Goal: Book appointment/travel/reservation

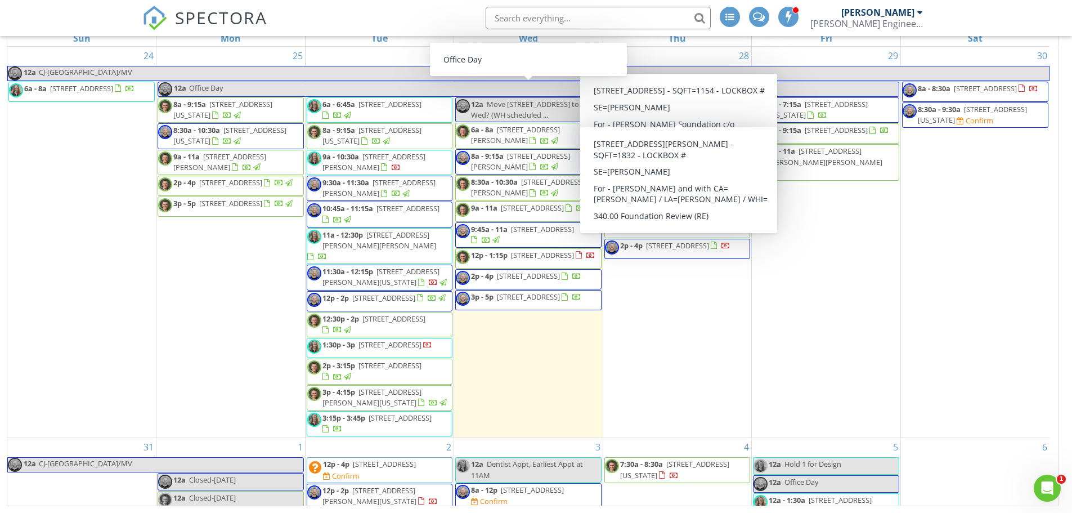
click at [659, 55] on div "28 8a - 9:15a 115 Northeast Green Street , Lee's Summit 64063 8:30a - 10a 6545 …" at bounding box center [677, 242] width 149 height 391
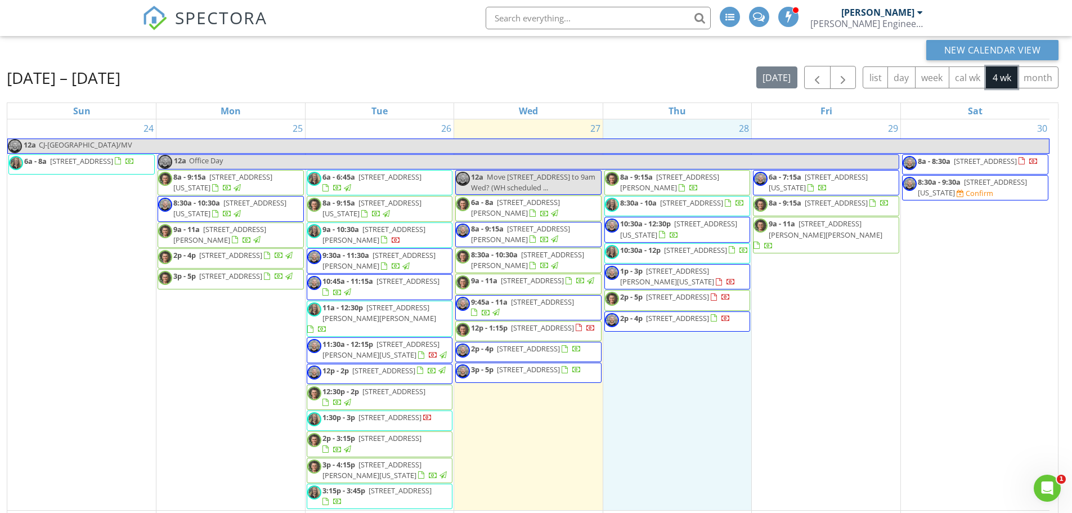
scroll to position [37, 0]
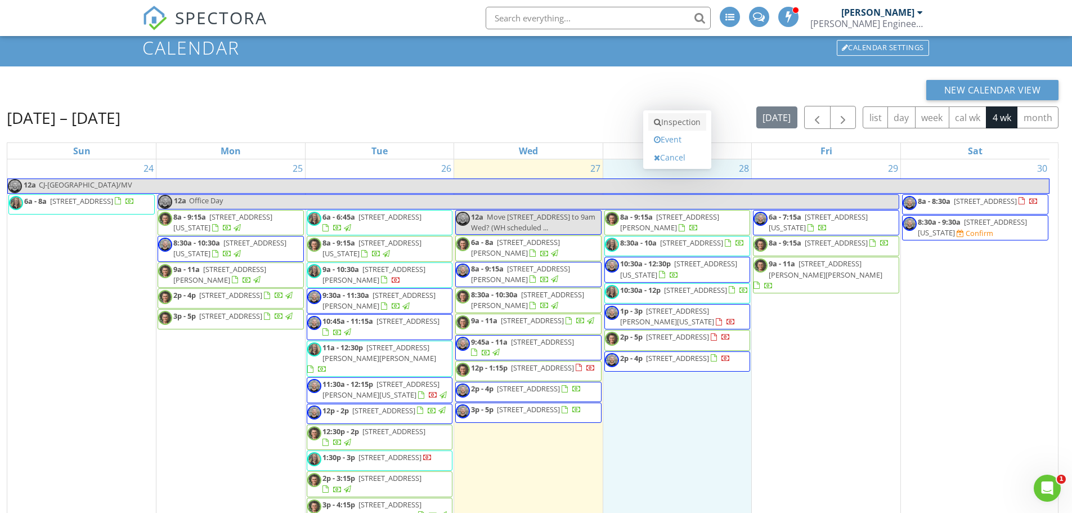
click at [674, 126] on link "Inspection" at bounding box center [677, 122] width 58 height 18
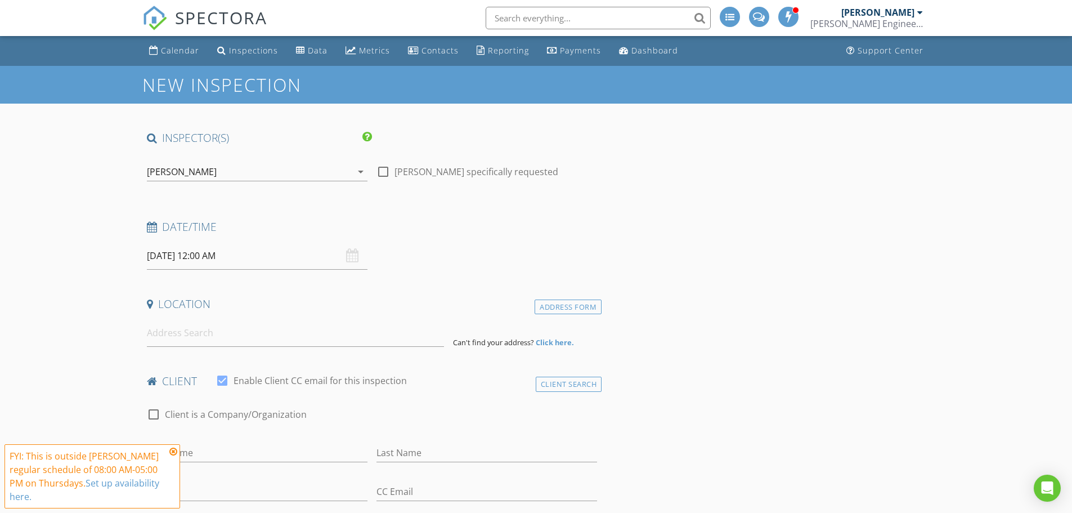
click at [208, 174] on div "[PERSON_NAME]" at bounding box center [182, 172] width 70 height 10
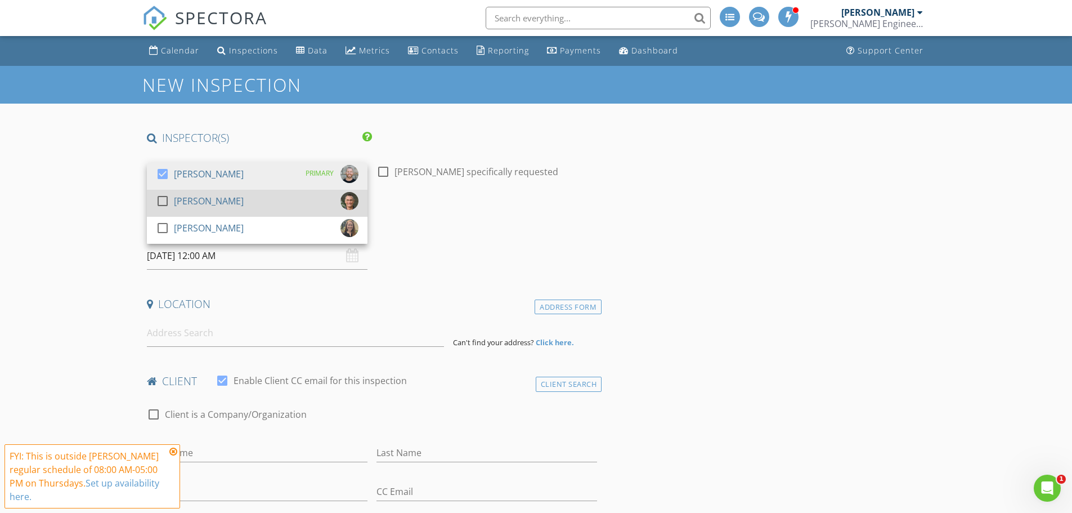
click at [198, 205] on div "[PERSON_NAME]" at bounding box center [209, 201] width 70 height 18
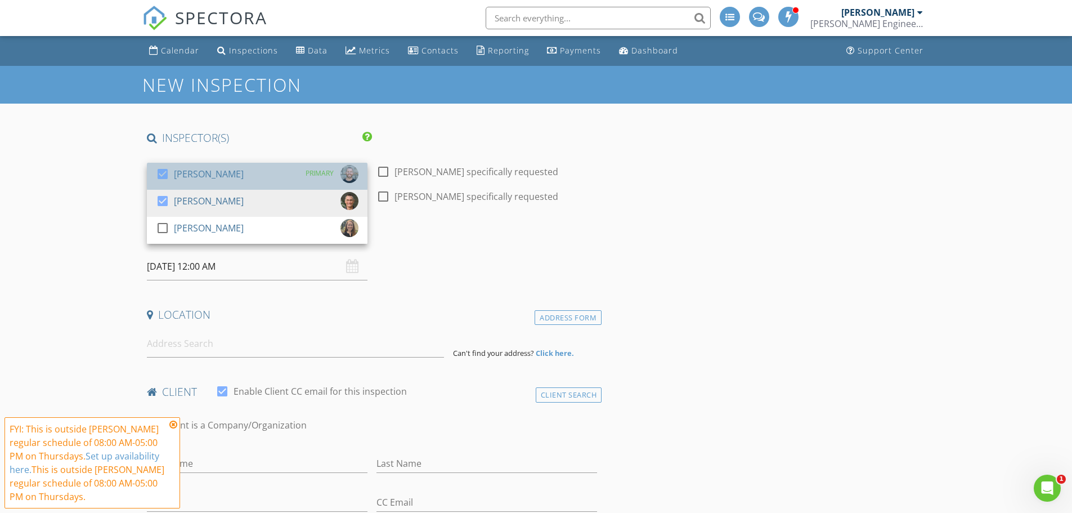
click at [206, 174] on div "[PERSON_NAME]" at bounding box center [209, 174] width 70 height 18
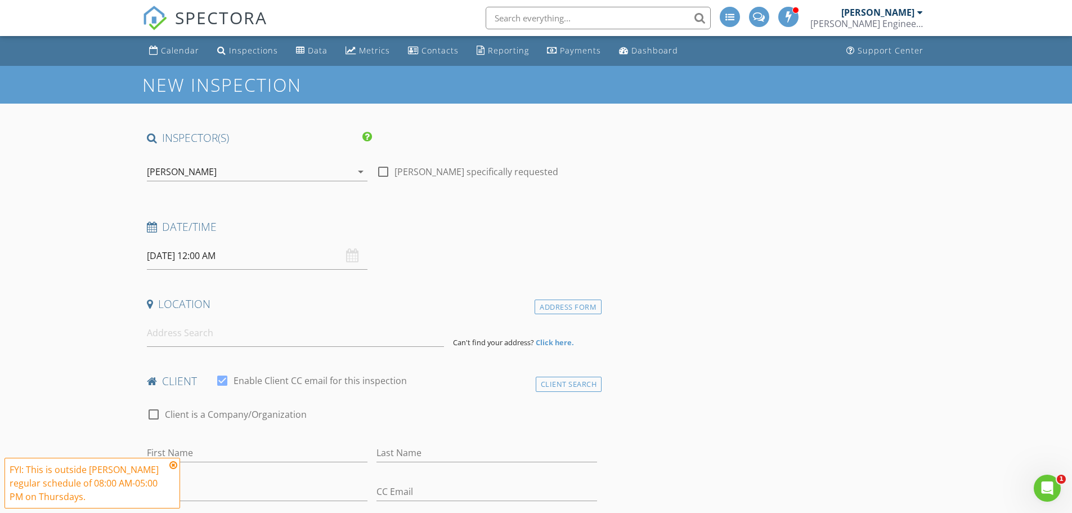
click at [217, 253] on input "08/28/2025 12:00 AM" at bounding box center [257, 256] width 221 height 28
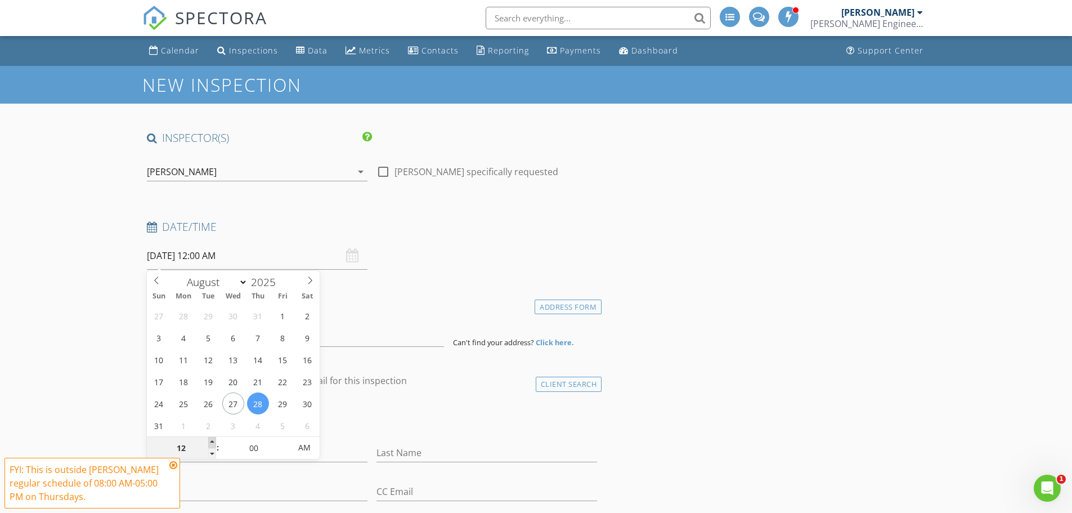
type input "08/28/2025 1:00 AM"
type input "01"
click at [214, 444] on span at bounding box center [212, 442] width 8 height 11
type input "08/28/2025 2:00 AM"
type input "02"
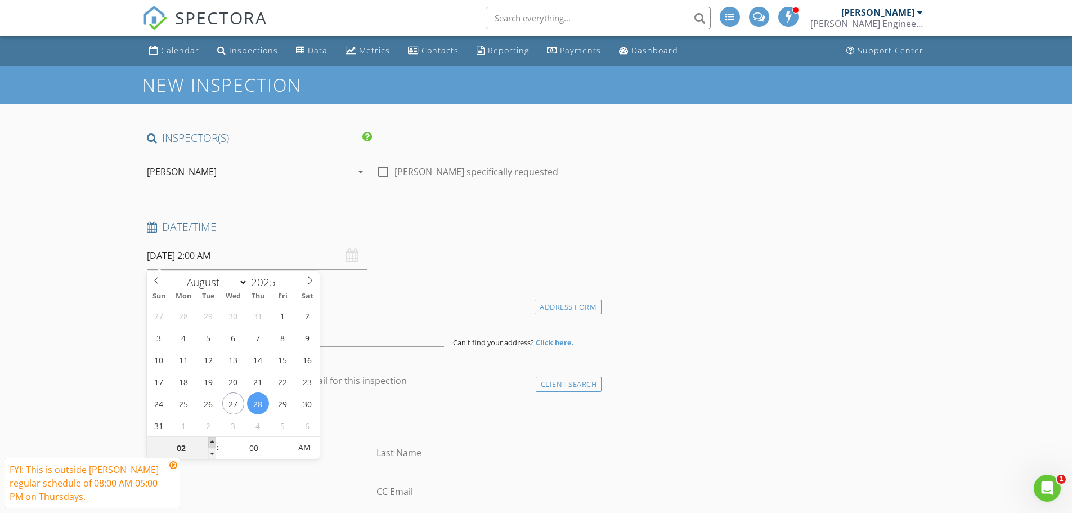
click at [214, 444] on span at bounding box center [212, 442] width 8 height 11
type input "08/28/2025 3:00 AM"
type input "03"
click at [214, 444] on span at bounding box center [212, 442] width 8 height 11
type input "08/28/2025 4:00 AM"
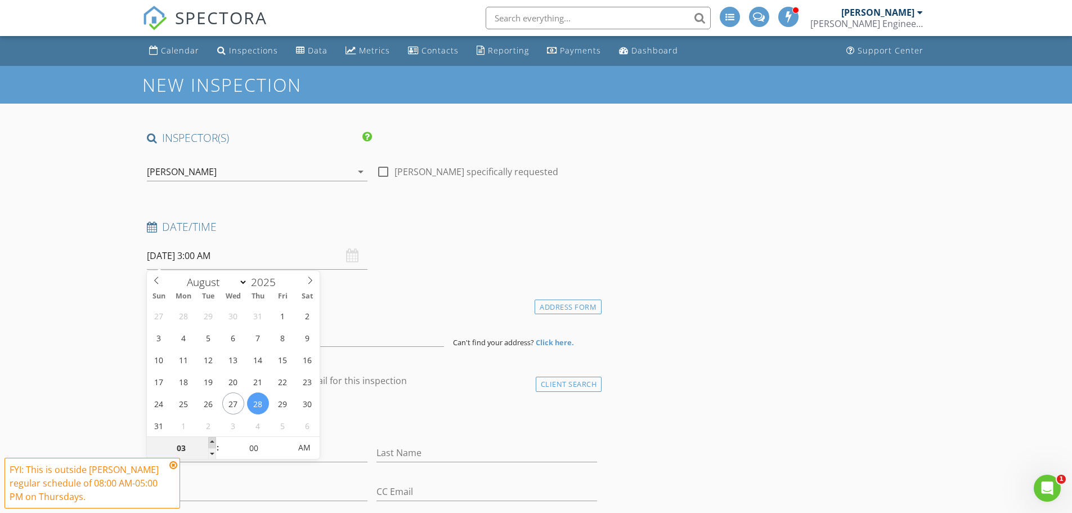
type input "04"
click at [214, 444] on span at bounding box center [212, 442] width 8 height 11
type input "08/28/2025 5:00 AM"
type input "05"
click at [214, 444] on span at bounding box center [212, 442] width 8 height 11
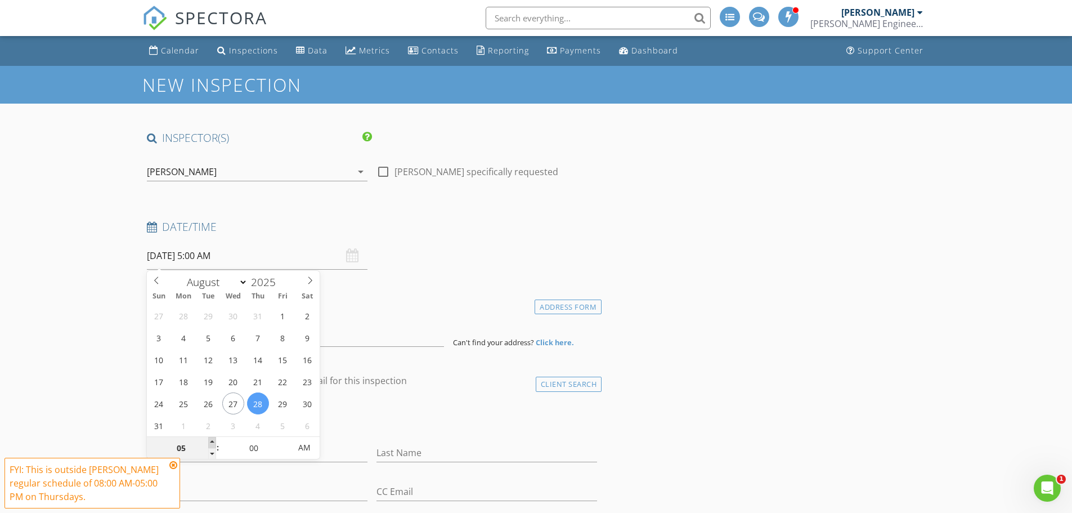
type input "08/28/2025 6:00 AM"
type input "06"
click at [214, 444] on span at bounding box center [212, 442] width 8 height 11
type input "08/28/2025 7:00 AM"
type input "07"
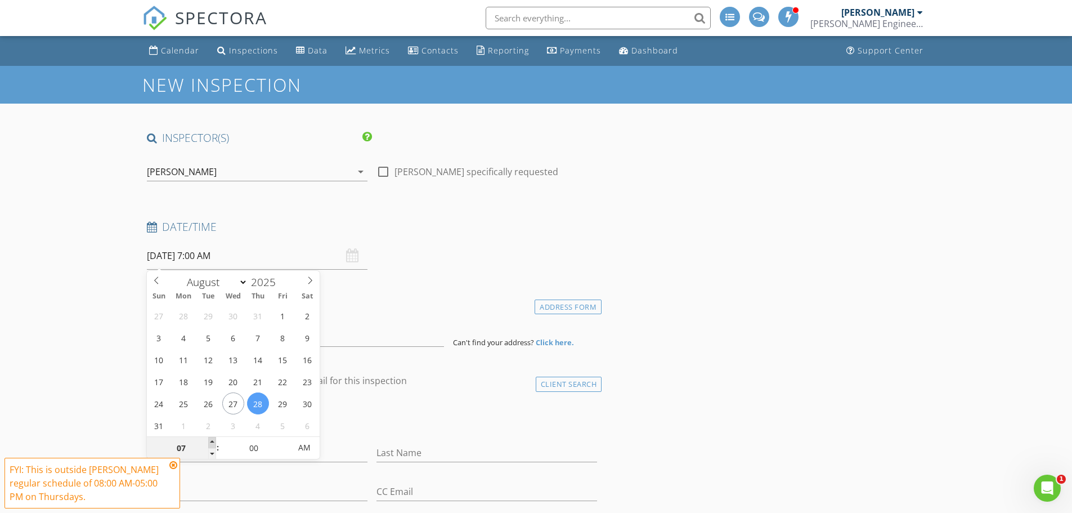
click at [214, 444] on span at bounding box center [212, 442] width 8 height 11
type input "08/28/2025 8:00 AM"
type input "08"
click at [214, 444] on span at bounding box center [212, 442] width 8 height 11
type input "08/28/2025 9:00 AM"
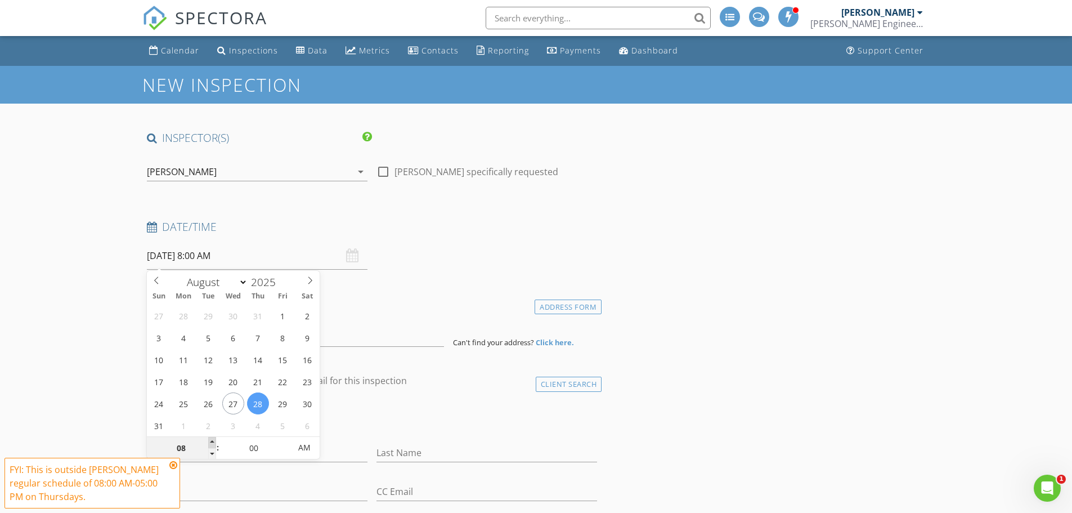
type input "09"
click at [214, 444] on span at bounding box center [212, 442] width 8 height 11
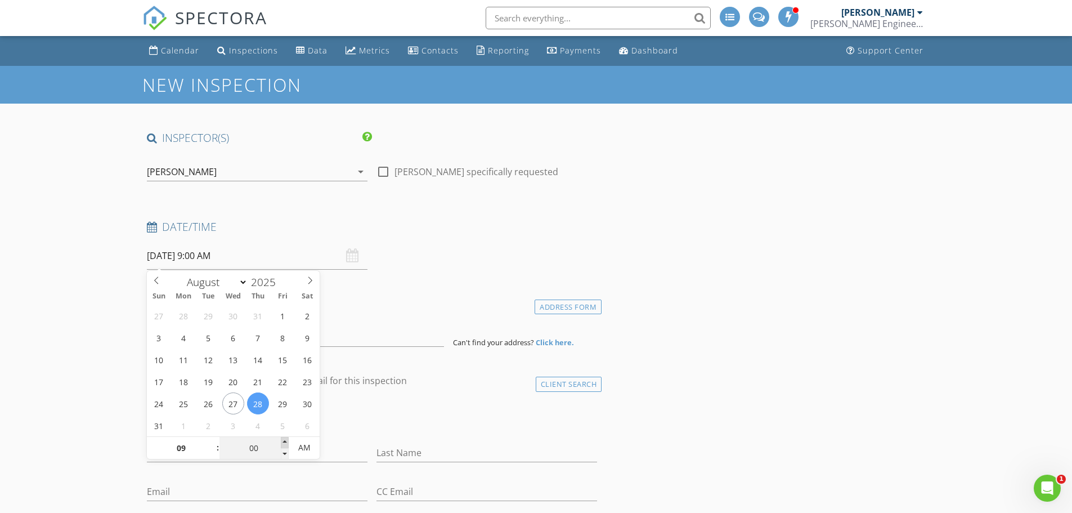
type input "08/28/2025 9:05 AM"
type input "05"
click at [286, 442] on span at bounding box center [285, 442] width 8 height 11
type input "08/28/2025 9:10 AM"
type input "10"
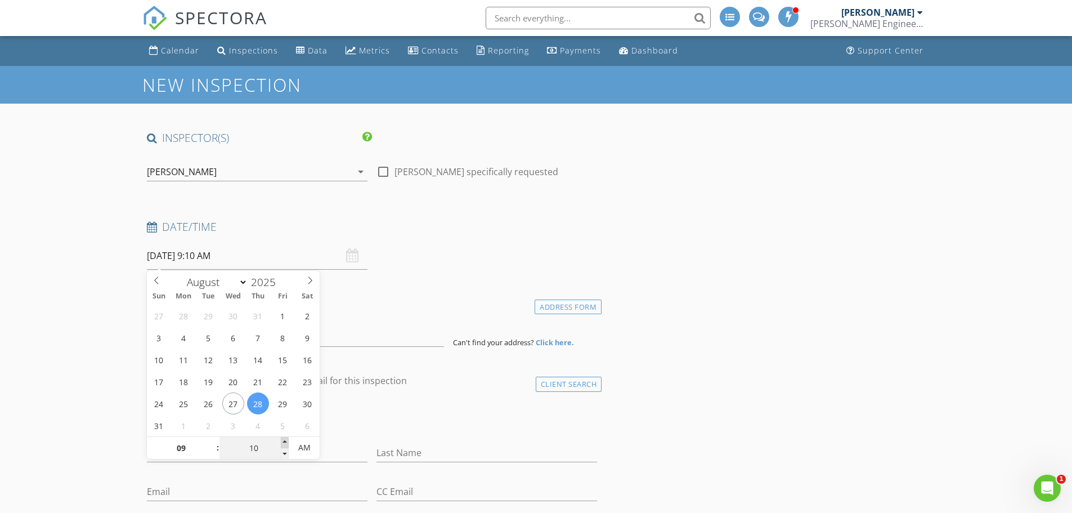
click at [286, 442] on span at bounding box center [285, 442] width 8 height 11
type input "08/28/2025 9:15 AM"
type input "15"
click at [286, 442] on span at bounding box center [285, 442] width 8 height 11
type input "08/28/2025 9:20 AM"
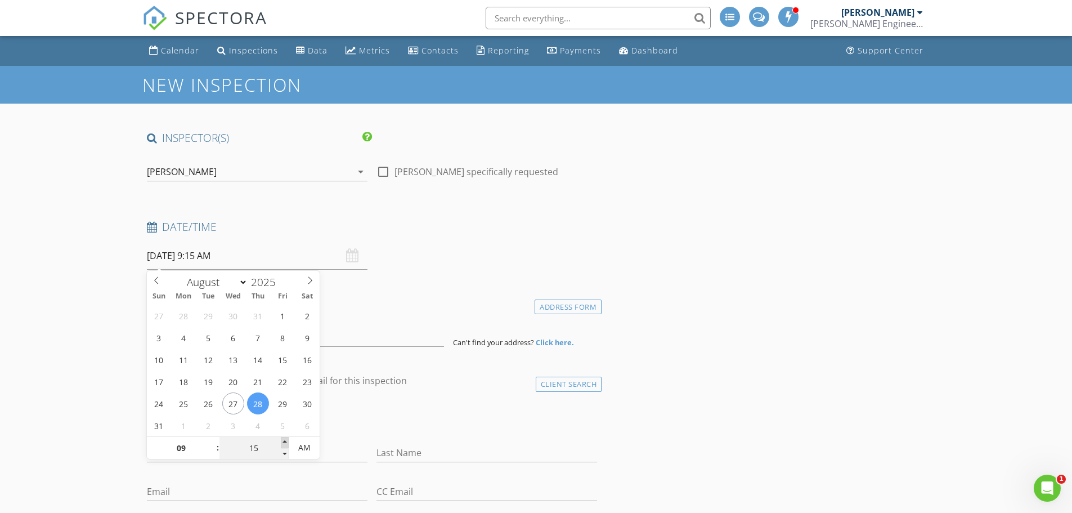
type input "20"
click at [286, 442] on span at bounding box center [285, 442] width 8 height 11
type input "08/28/2025 9:25 AM"
type input "25"
click at [286, 442] on span at bounding box center [285, 442] width 8 height 11
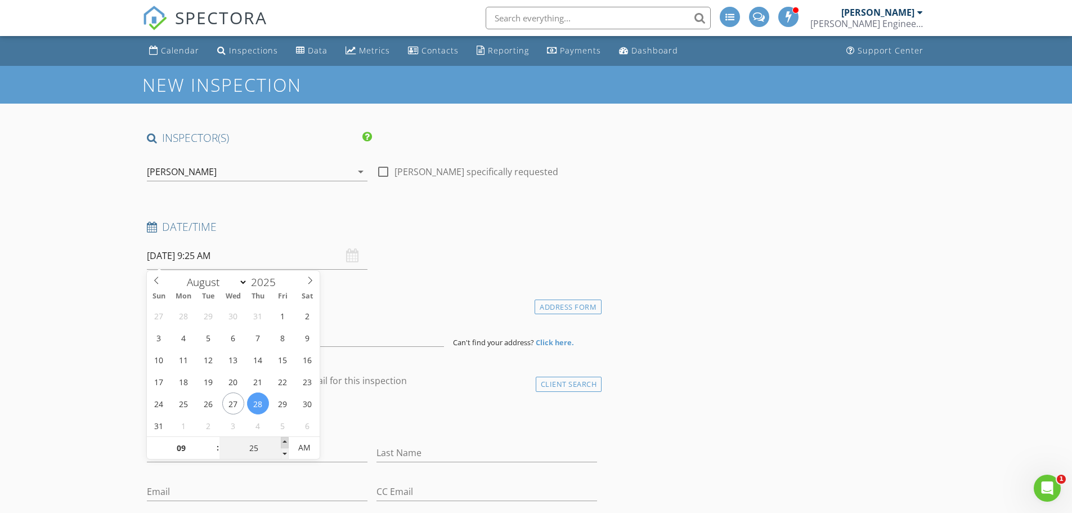
type input "08/28/2025 9:30 AM"
type input "30"
click at [286, 442] on span at bounding box center [285, 442] width 8 height 11
type input "08/28/2025 9:35 AM"
type input "35"
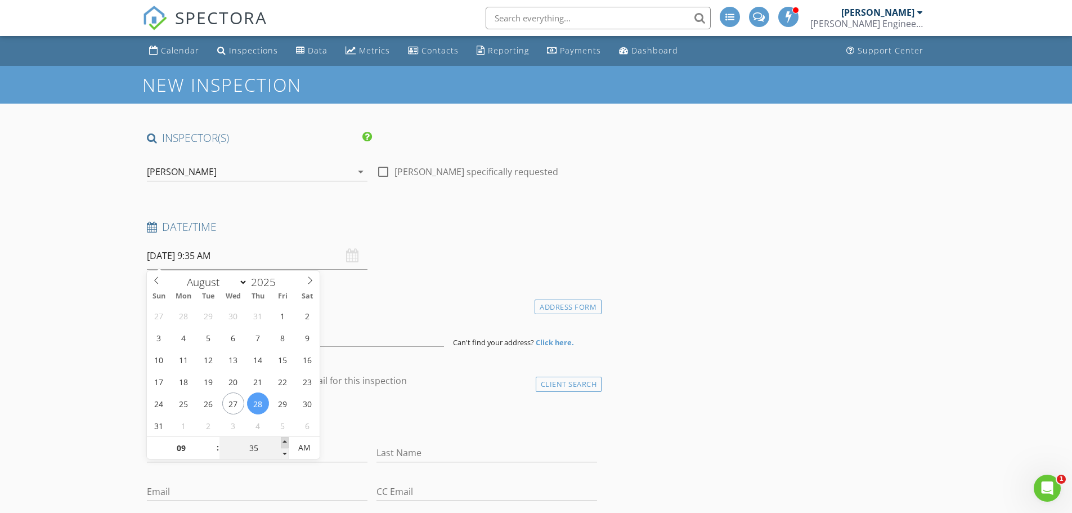
click at [286, 442] on span at bounding box center [285, 442] width 8 height 11
type input "08/28/2025 9:40 AM"
type input "40"
click at [286, 442] on span at bounding box center [285, 442] width 8 height 11
type input "08/28/2025 9:35 AM"
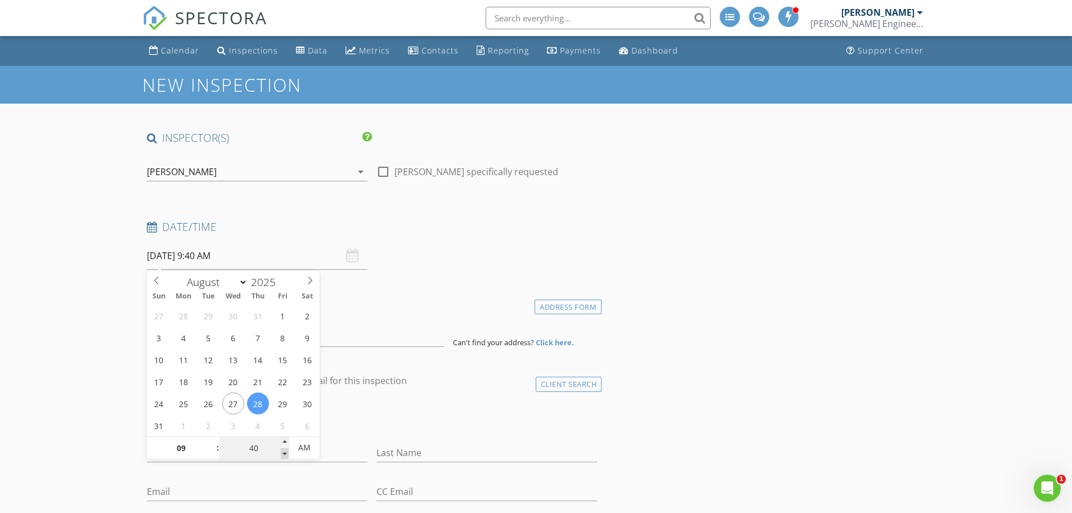
type input "35"
click at [287, 454] on span at bounding box center [285, 453] width 8 height 11
type input "08/28/2025 9:30 AM"
type input "30"
click at [287, 454] on span at bounding box center [285, 453] width 8 height 11
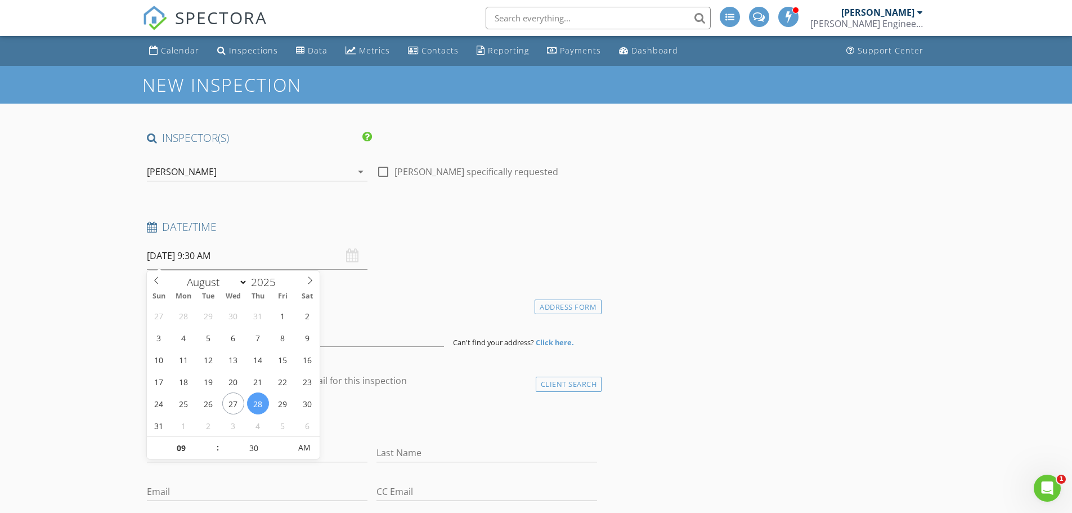
click at [407, 396] on div "client check_box Enable Client CC email for this inspection" at bounding box center [372, 385] width 460 height 23
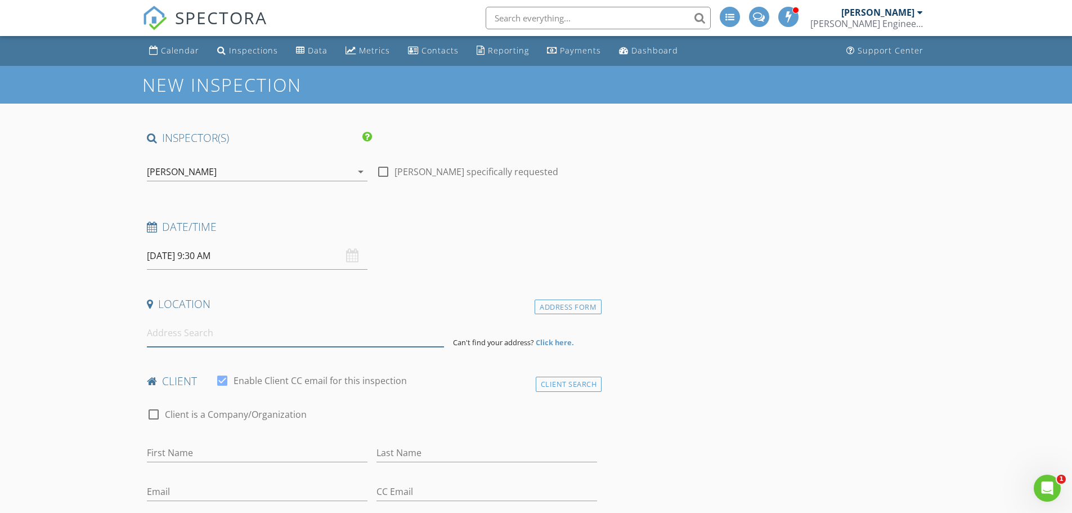
click at [191, 331] on input at bounding box center [295, 333] width 297 height 28
paste input "1508 NE 56th Ter, Gladstone, MO 64118"
type input "1508 NE 56th Terrace, Gladstone, MO 64118, USA"
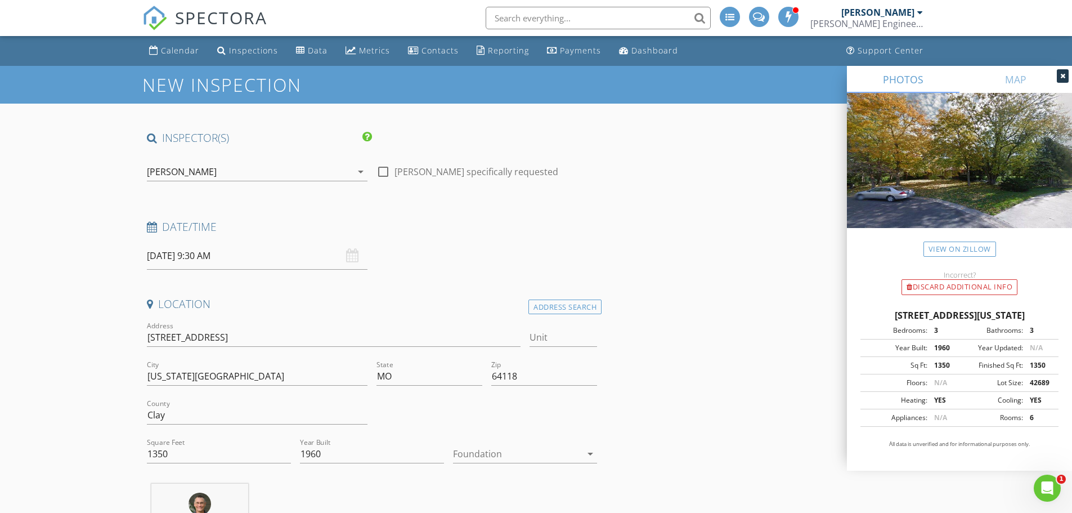
click at [223, 258] on input "08/28/2025 9:30 AM" at bounding box center [257, 256] width 221 height 28
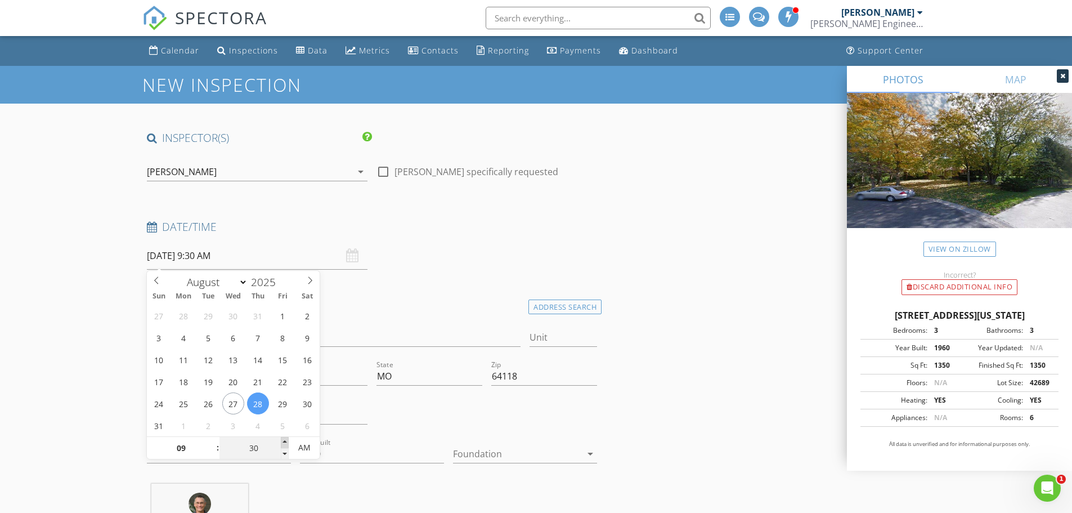
type input "08/28/2025 9:35 AM"
type input "35"
click at [285, 441] on span at bounding box center [285, 442] width 8 height 11
type input "08/28/2025 9:40 AM"
type input "40"
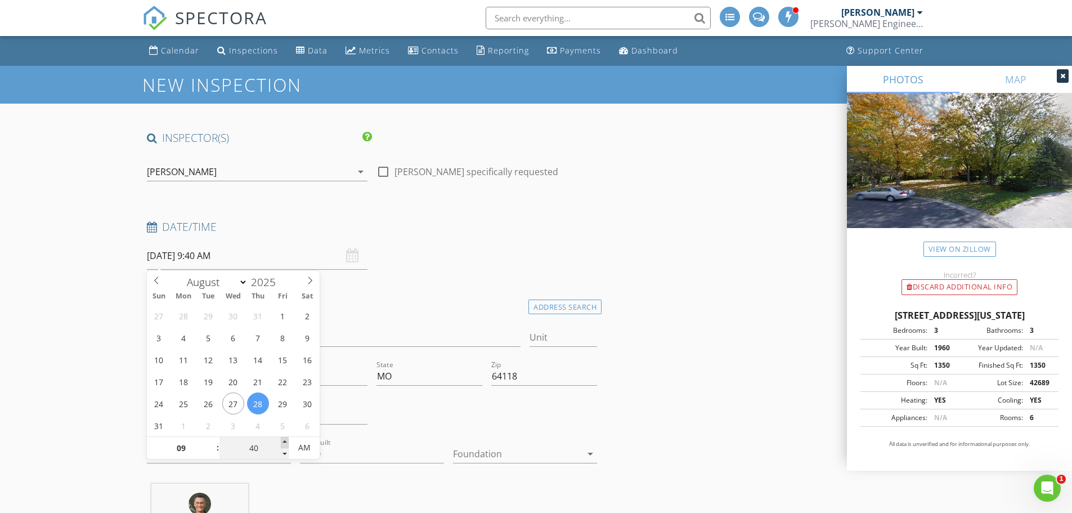
click at [285, 441] on span at bounding box center [285, 442] width 8 height 11
type input "08/28/2025 9:45 AM"
type input "45"
click at [285, 441] on span at bounding box center [285, 442] width 8 height 11
click at [469, 263] on div "Date/Time 08/28/2025 9:45 AM" at bounding box center [372, 244] width 460 height 50
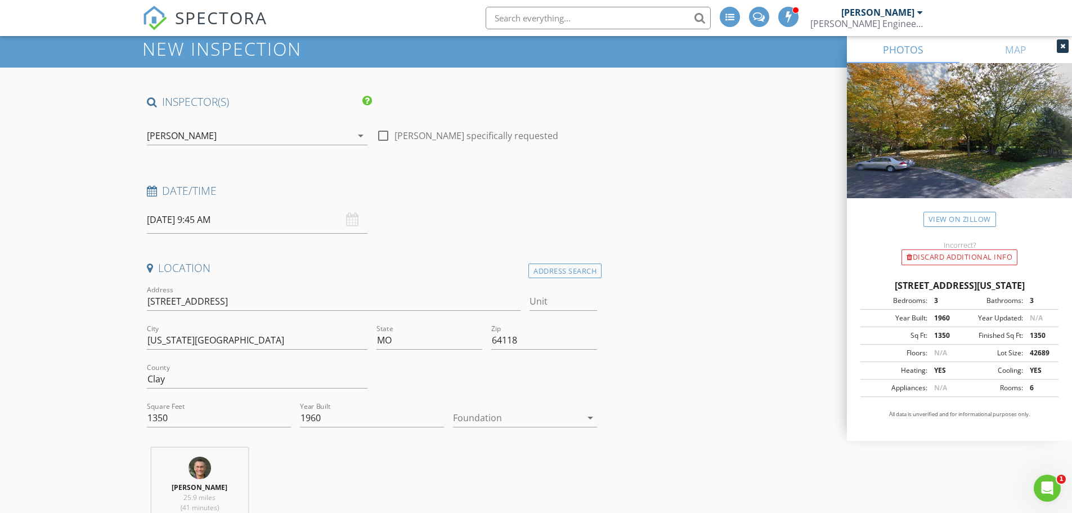
scroll to position [56, 0]
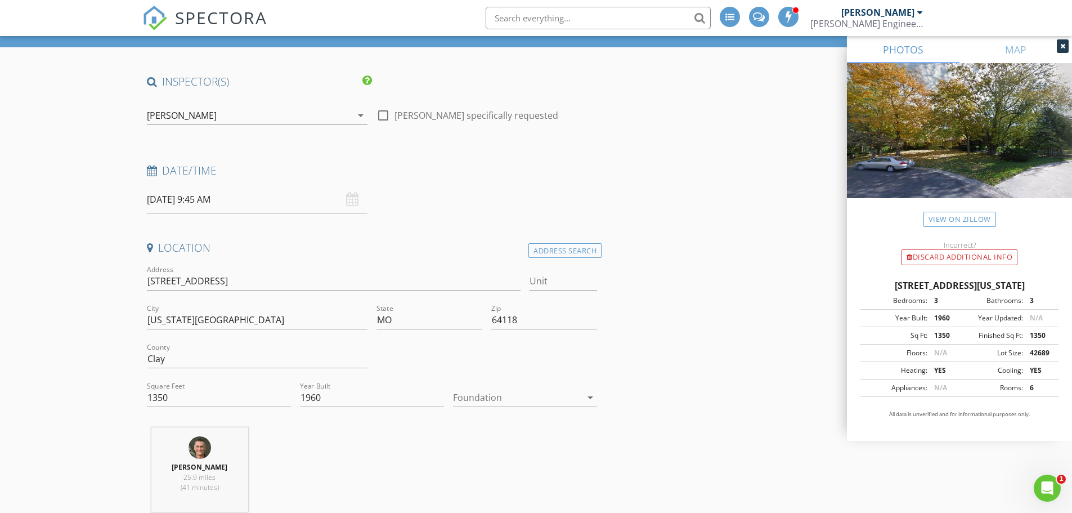
click at [489, 398] on div at bounding box center [517, 397] width 128 height 18
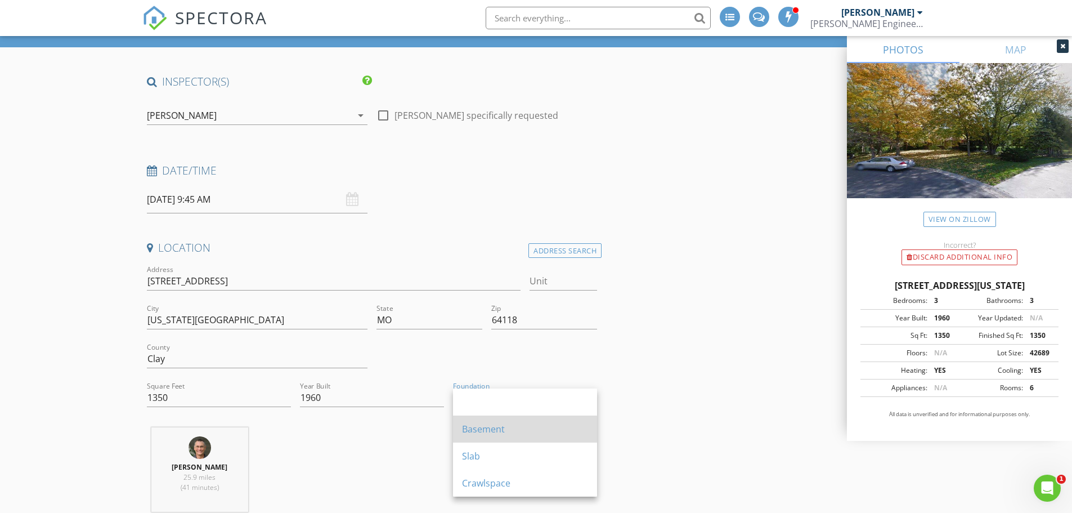
click at [485, 423] on div "Basement" at bounding box center [525, 429] width 126 height 14
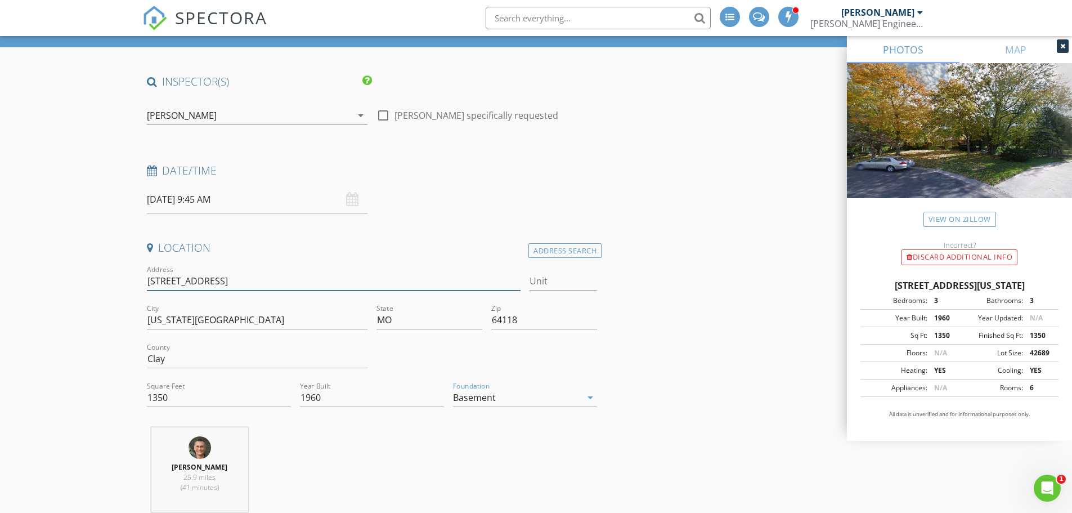
click at [181, 278] on input "1508 NE 56th Terrace" at bounding box center [334, 281] width 374 height 19
type input "1508 Northeast 56th Terrace"
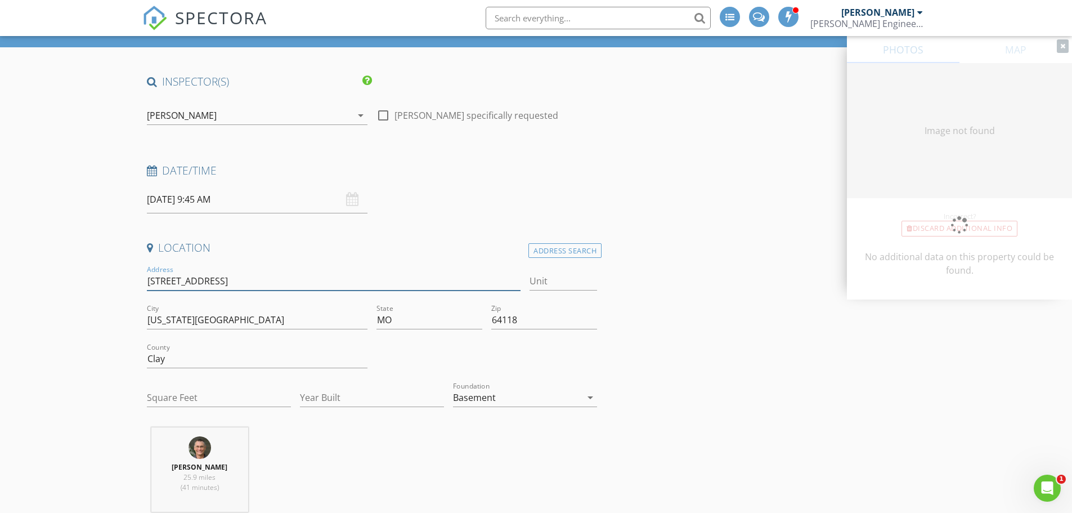
type input "1350"
type input "1960"
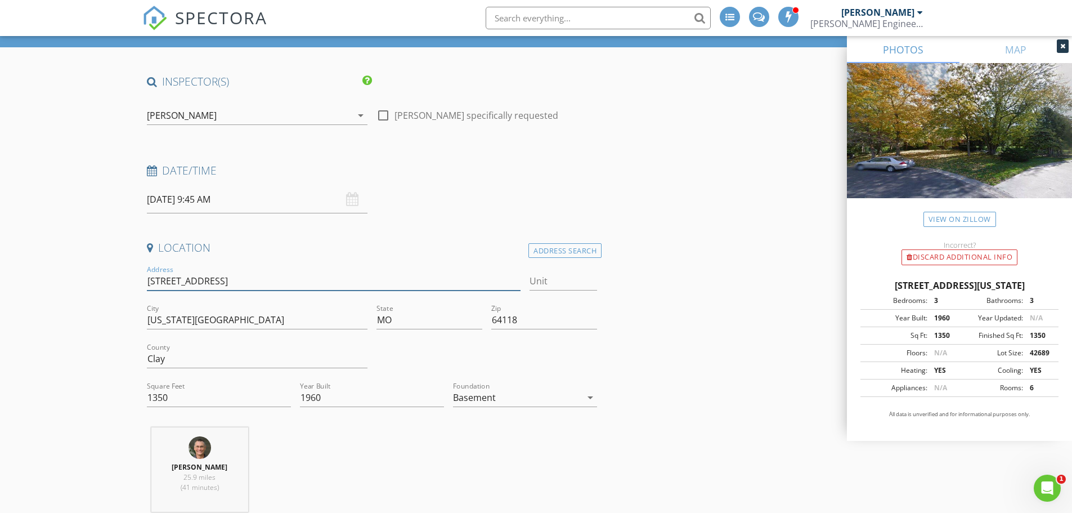
type input "1508 Northeast 56th Terrace"
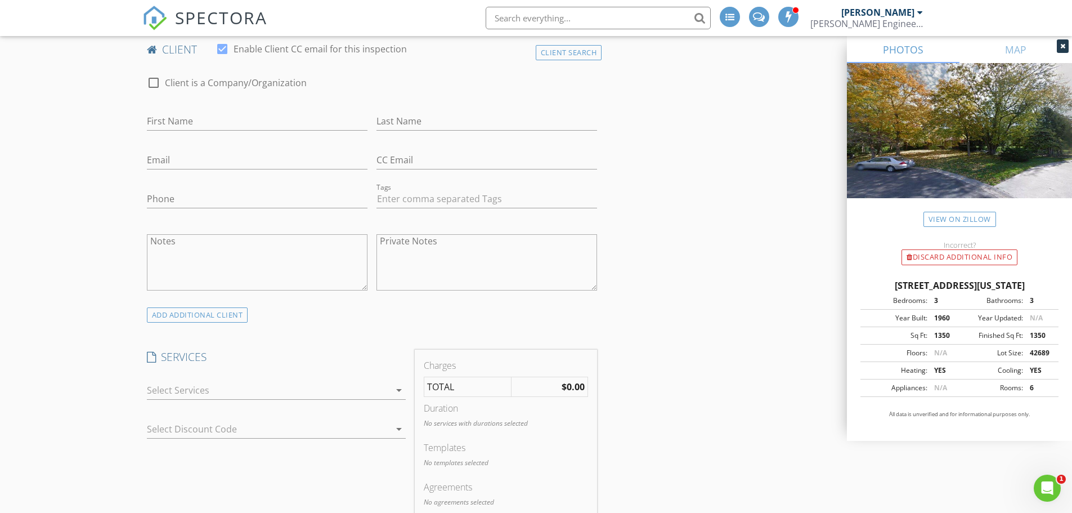
scroll to position [563, 0]
click at [177, 116] on input "First Name" at bounding box center [257, 120] width 221 height 19
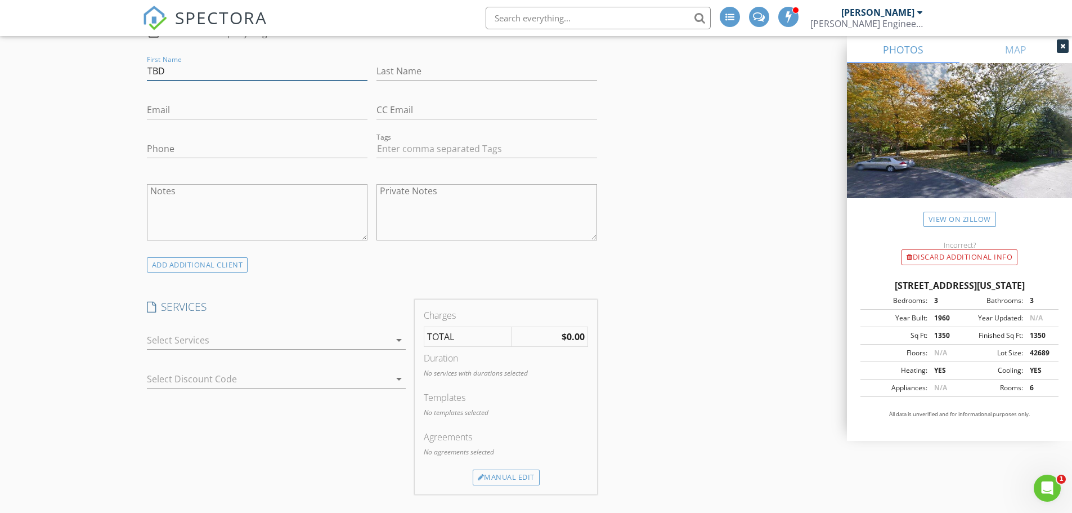
scroll to position [675, 0]
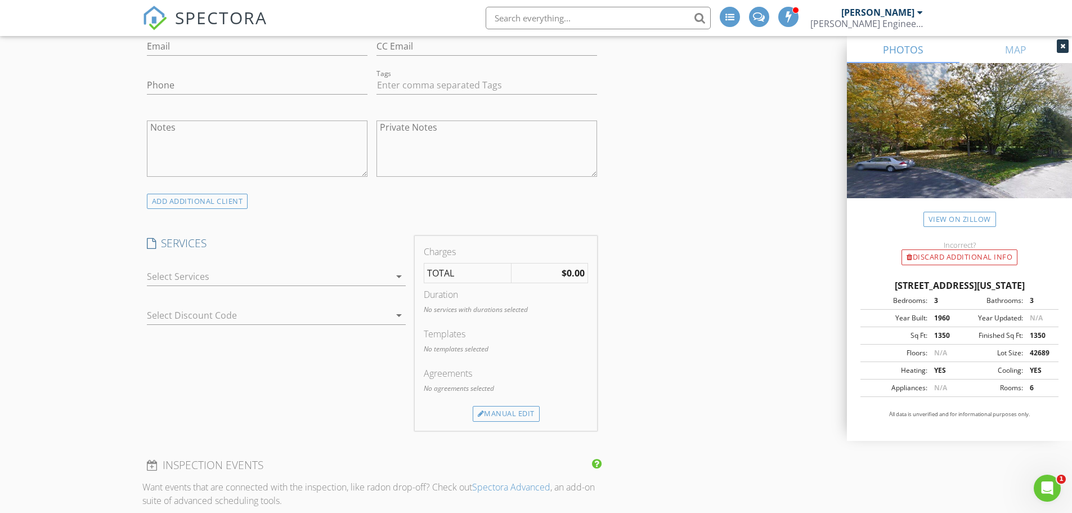
type input "TBD"
click at [186, 277] on div at bounding box center [268, 276] width 243 height 18
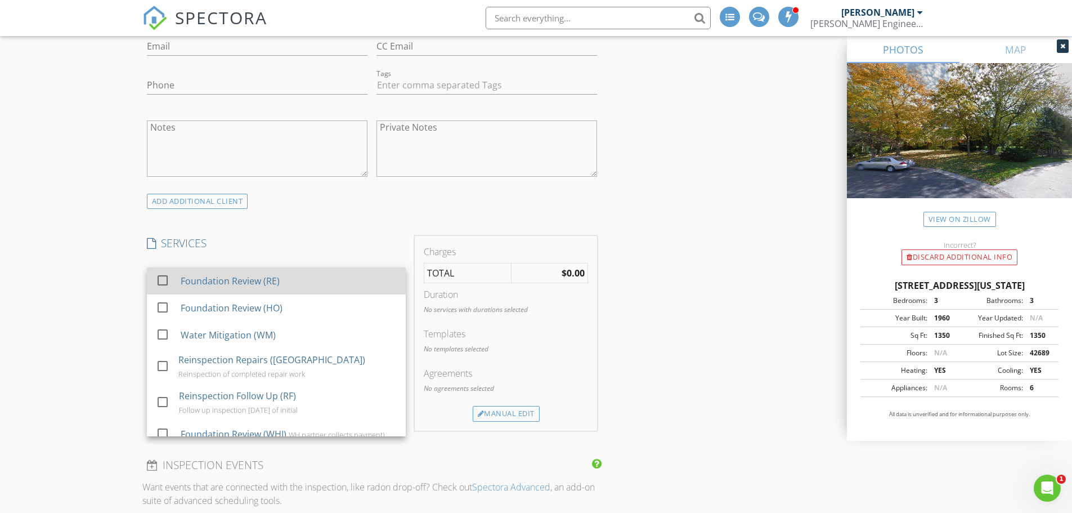
click at [225, 284] on div "Foundation Review (RE)" at bounding box center [229, 281] width 99 height 14
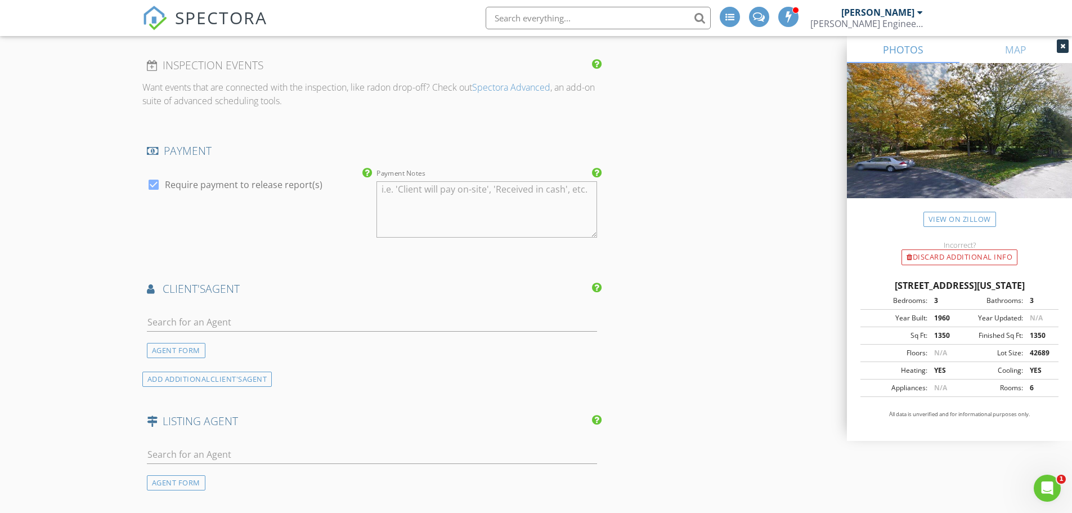
scroll to position [1182, 0]
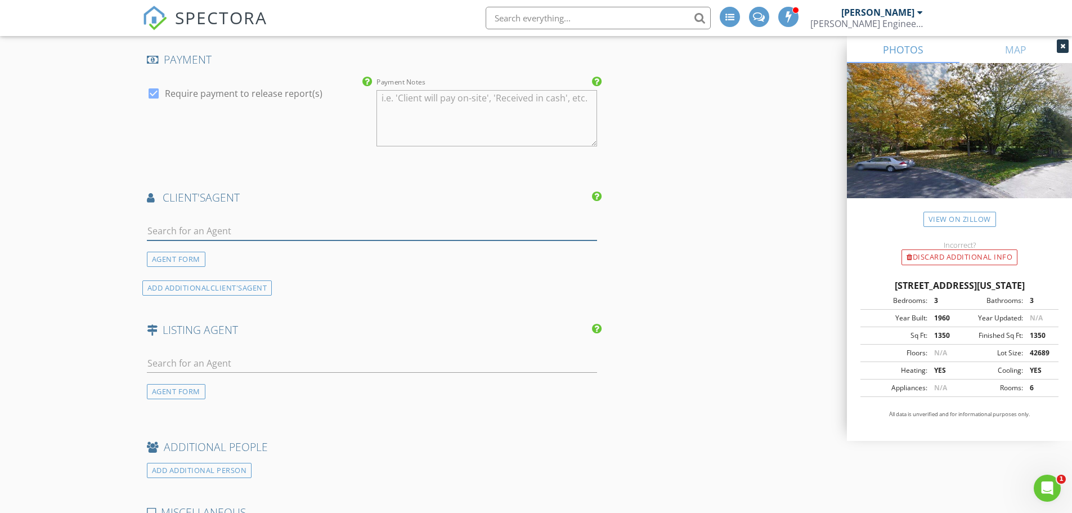
click at [187, 230] on input "text" at bounding box center [372, 231] width 451 height 19
type input "meghan p"
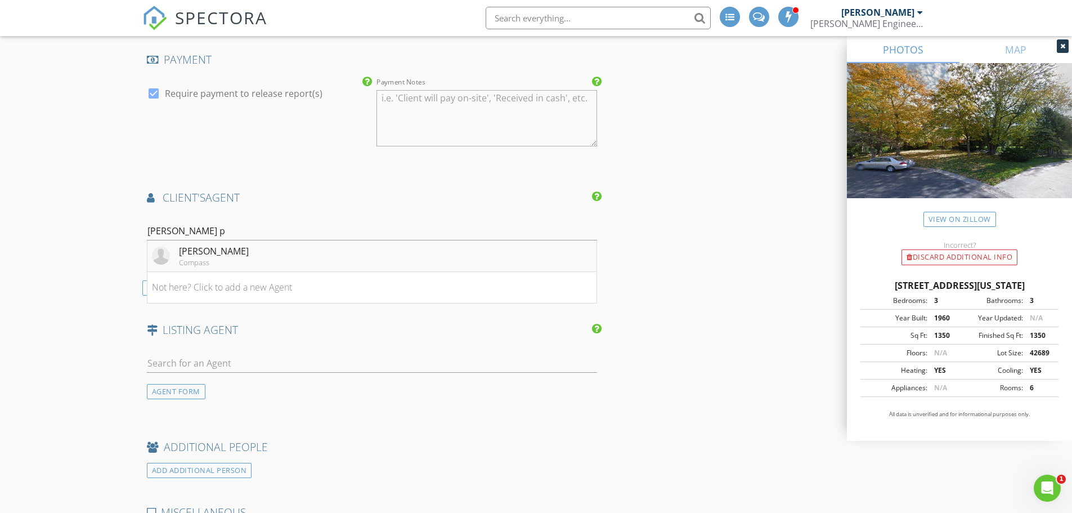
click at [239, 254] on li "Meghan Parks Compass" at bounding box center [372, 256] width 450 height 32
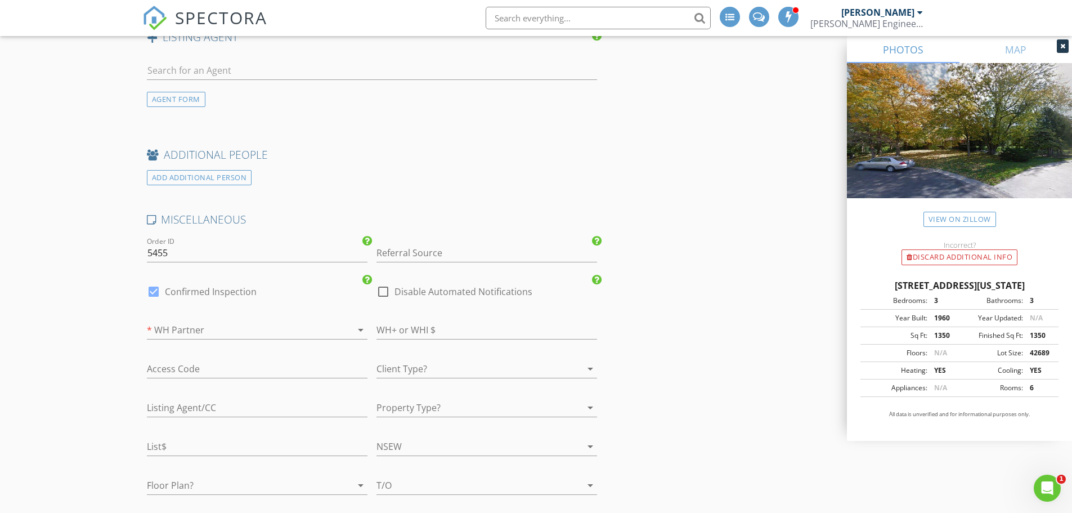
scroll to position [1744, 0]
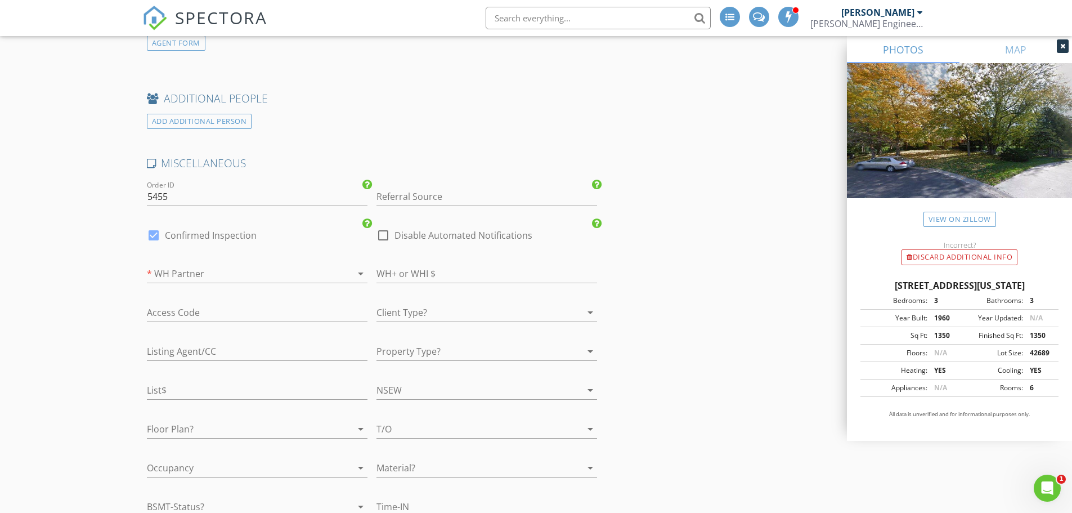
click at [155, 237] on div at bounding box center [153, 235] width 19 height 19
checkbox input "false"
checkbox input "true"
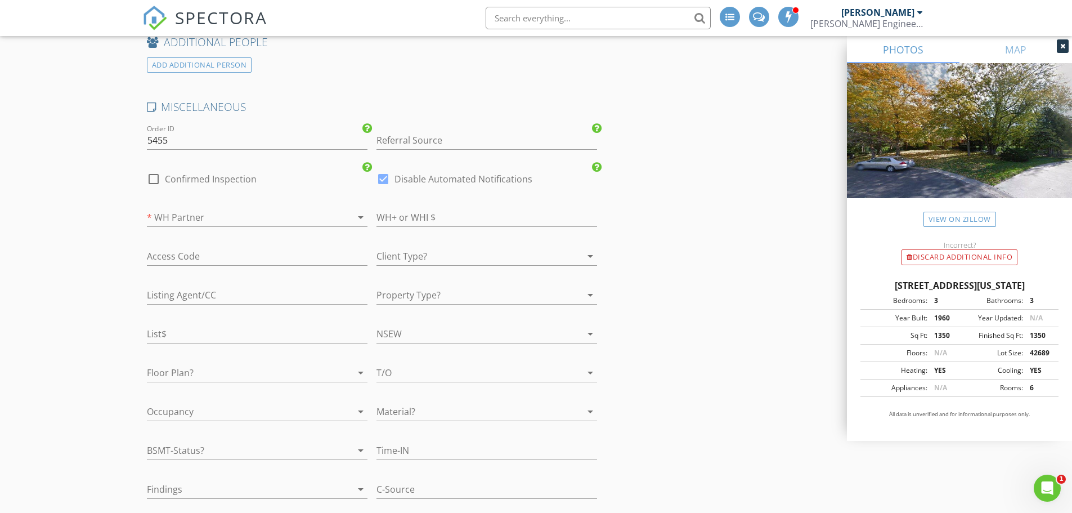
click at [400, 257] on div at bounding box center [470, 256] width 189 height 18
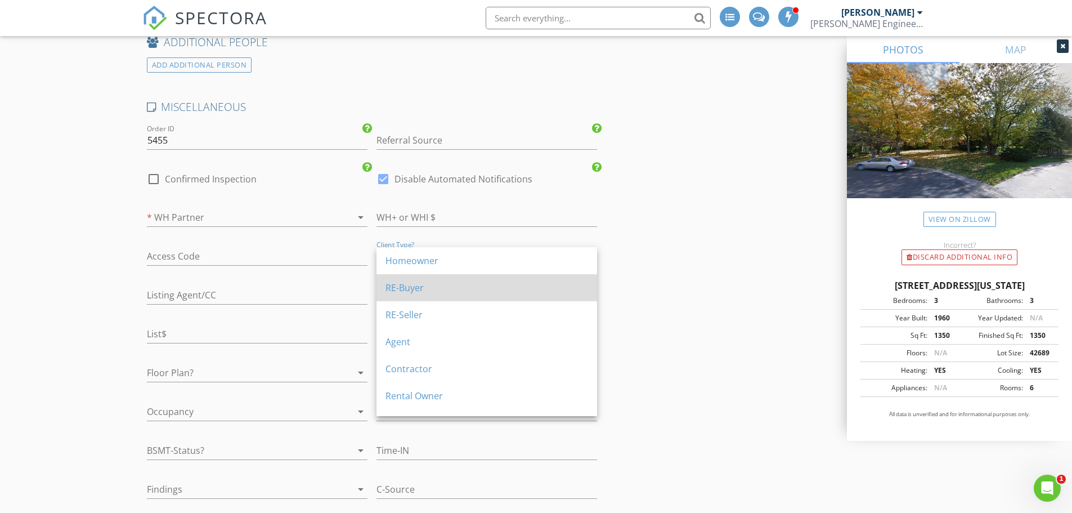
click at [408, 282] on div "RE-Buyer" at bounding box center [486, 288] width 203 height 14
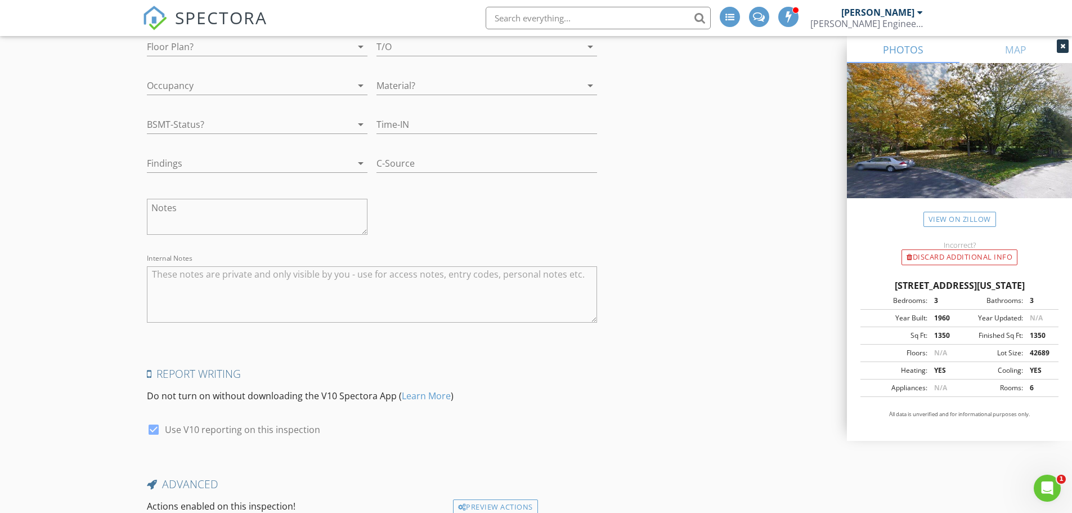
scroll to position [2138, 0]
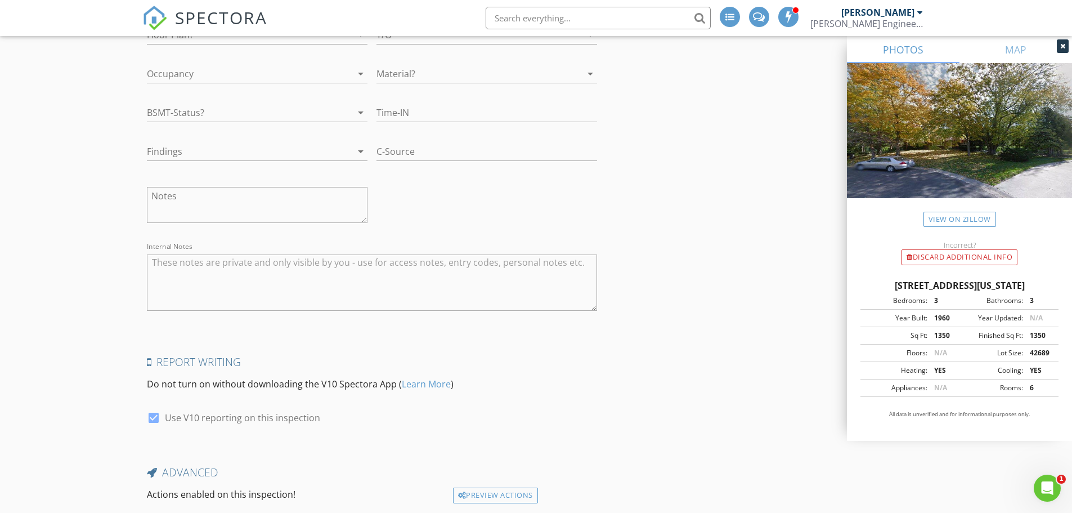
click at [181, 200] on textarea at bounding box center [257, 205] width 221 height 36
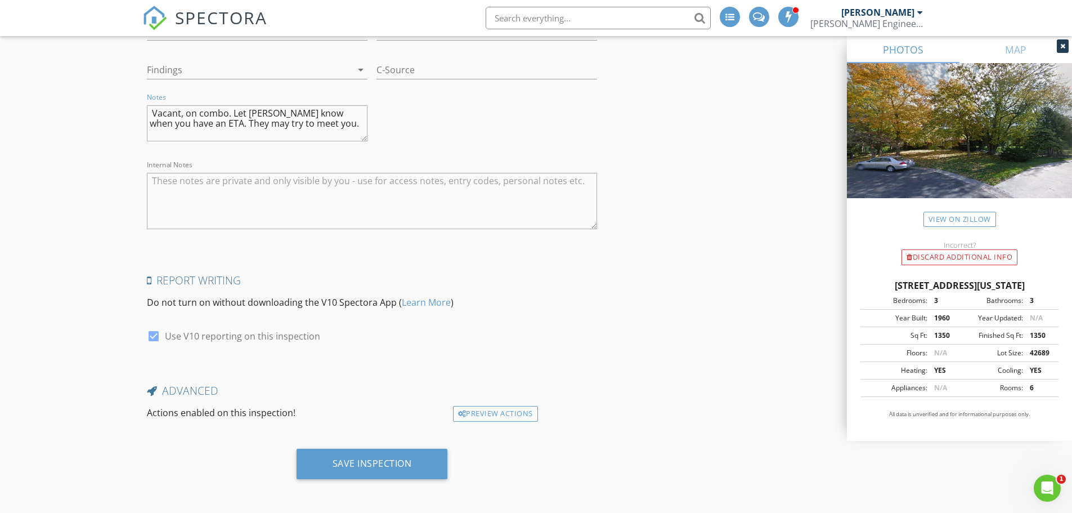
scroll to position [2222, 0]
type textarea "Vacant, on combo. Let Meghan know when you have an ETA. They may try to meet yo…"
click at [356, 457] on div "Save Inspection" at bounding box center [372, 461] width 79 height 11
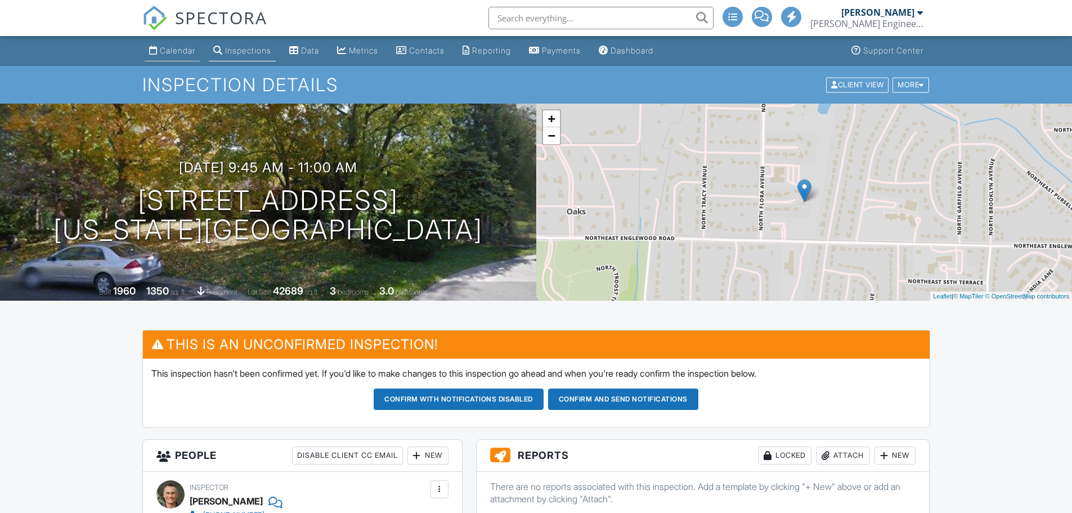
click at [171, 47] on div "Calendar" at bounding box center [177, 51] width 35 height 10
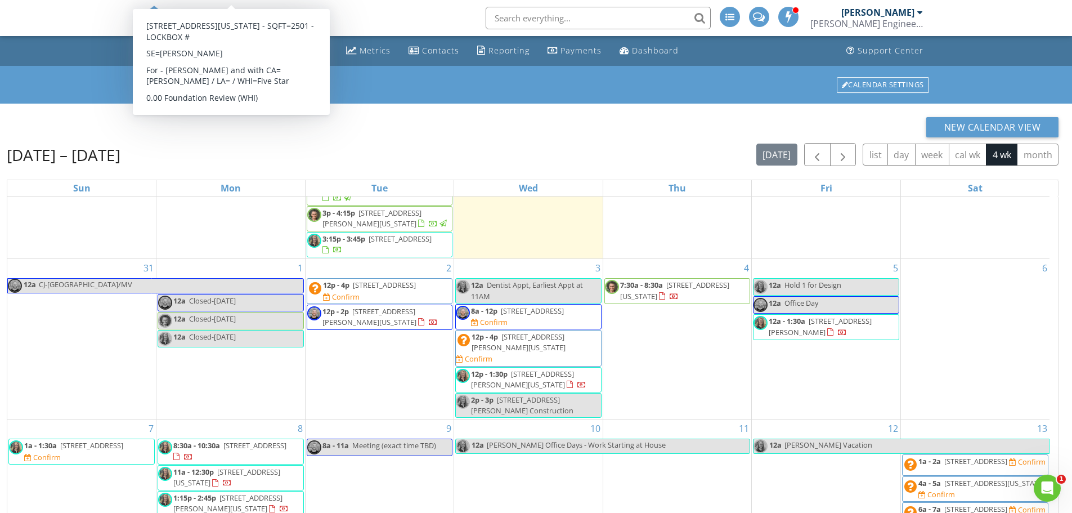
scroll to position [338, 0]
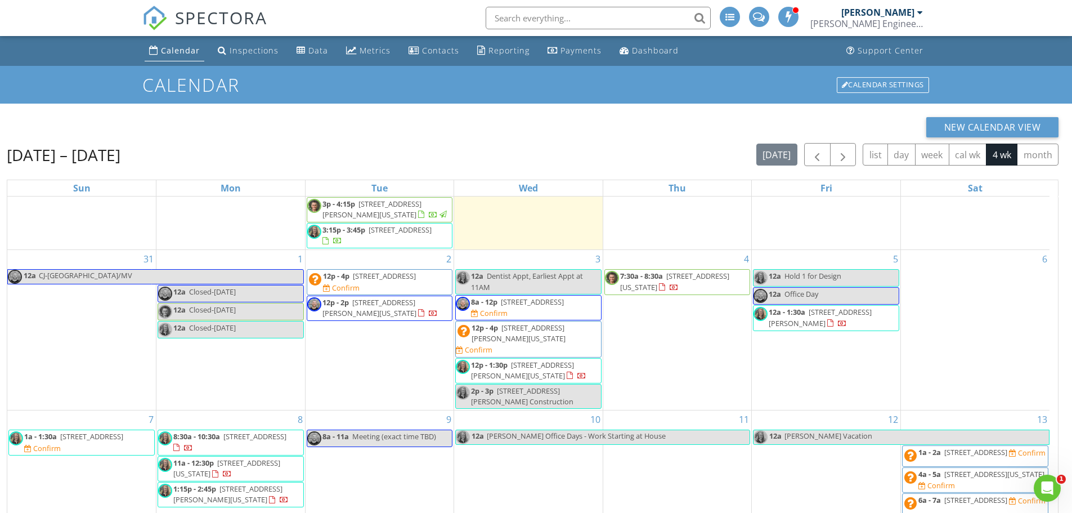
click at [349, 259] on div "2 12p - 4p [STREET_ADDRESS] Confirm 12p - 2p [STREET_ADDRESS][PERSON_NAME][US_S…" at bounding box center [380, 330] width 149 height 160
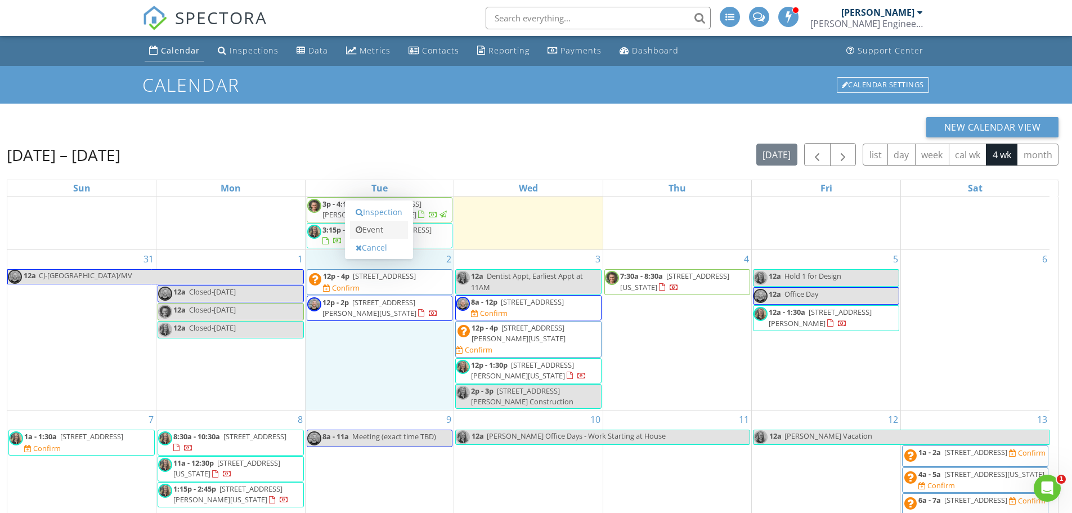
click at [377, 227] on link "Event" at bounding box center [379, 230] width 58 height 18
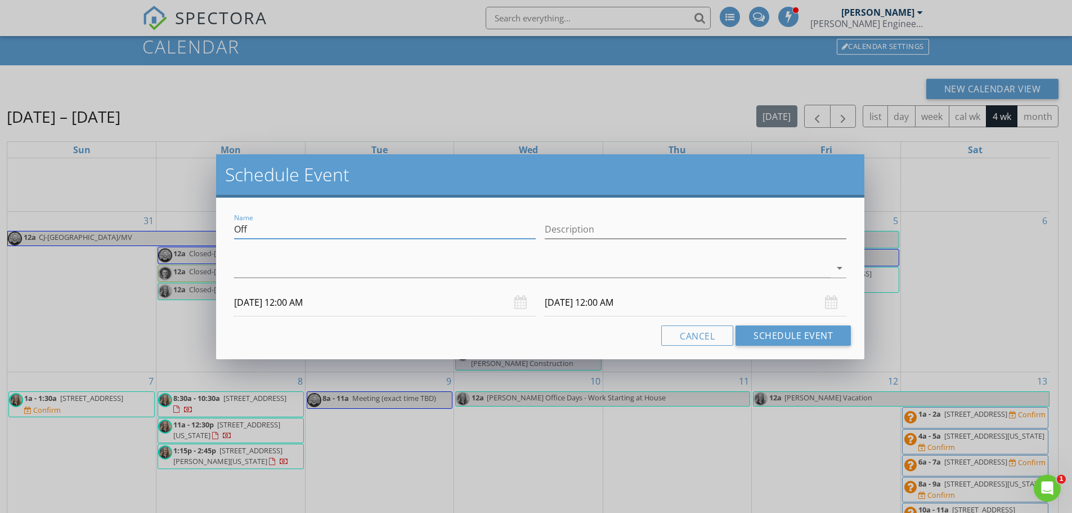
scroll to position [56, 0]
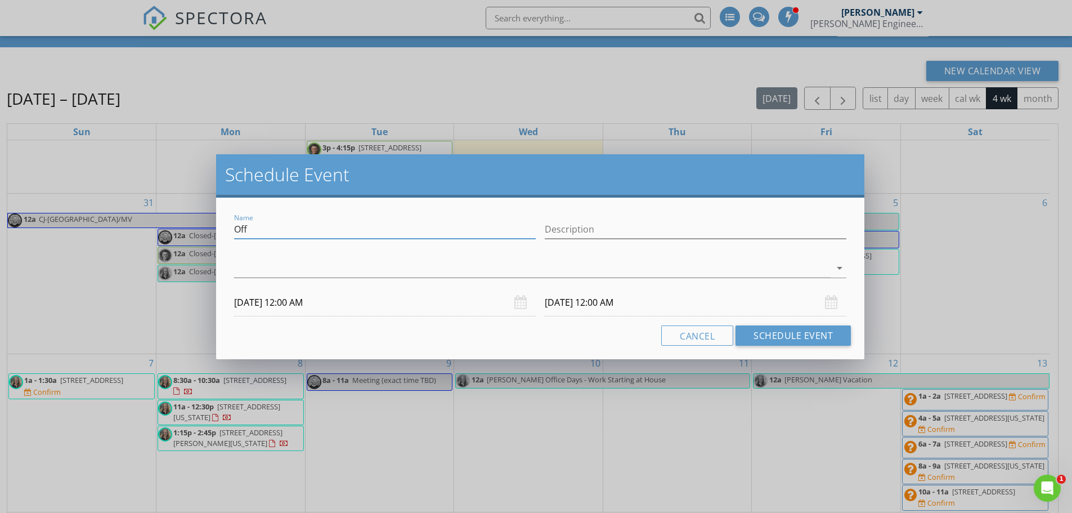
click at [299, 231] on input "Off" at bounding box center [385, 229] width 302 height 19
paste input "[STREET_ADDRESS][US_STATE][US_STATE]"
type input "Time TBD: [STREET_ADDRESS][US_STATE][US_STATE]"
click at [273, 263] on div at bounding box center [532, 268] width 596 height 19
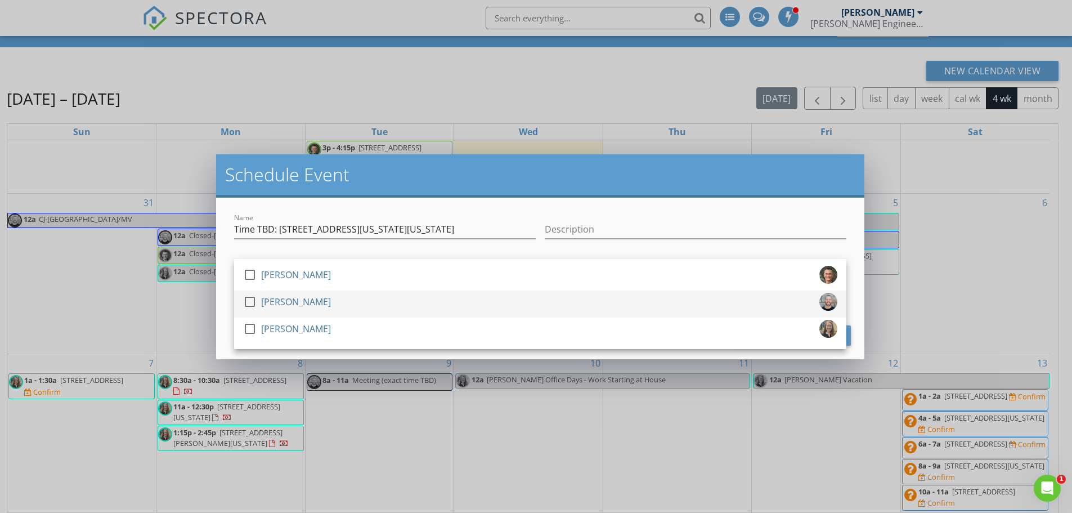
click at [250, 302] on div at bounding box center [249, 301] width 19 height 19
click at [224, 289] on div "Name Time TBD: [STREET_ADDRESS][US_STATE][US_STATE] Description check_box_outli…" at bounding box center [540, 278] width 648 height 161
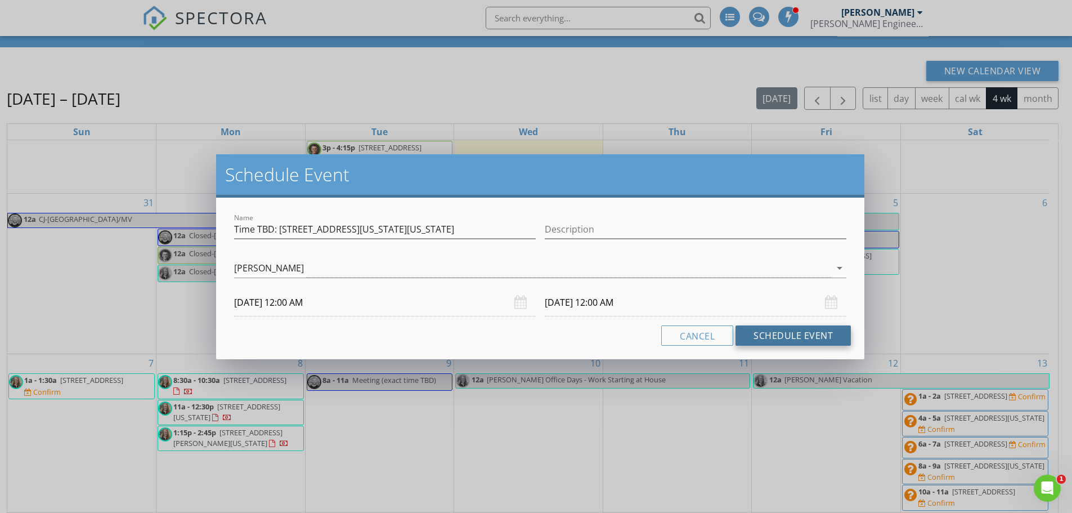
click at [759, 337] on button "Schedule Event" at bounding box center [792, 335] width 115 height 20
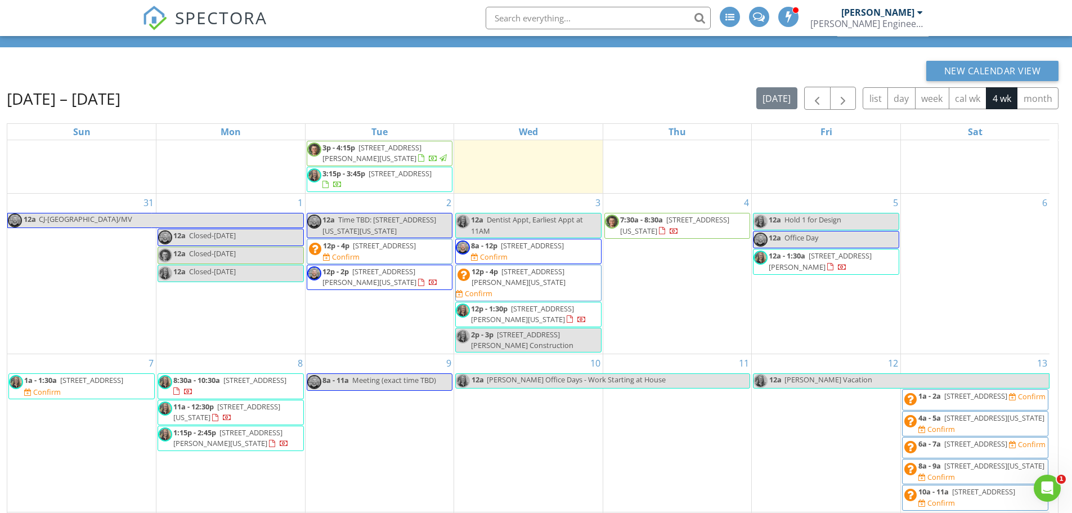
scroll to position [0, 0]
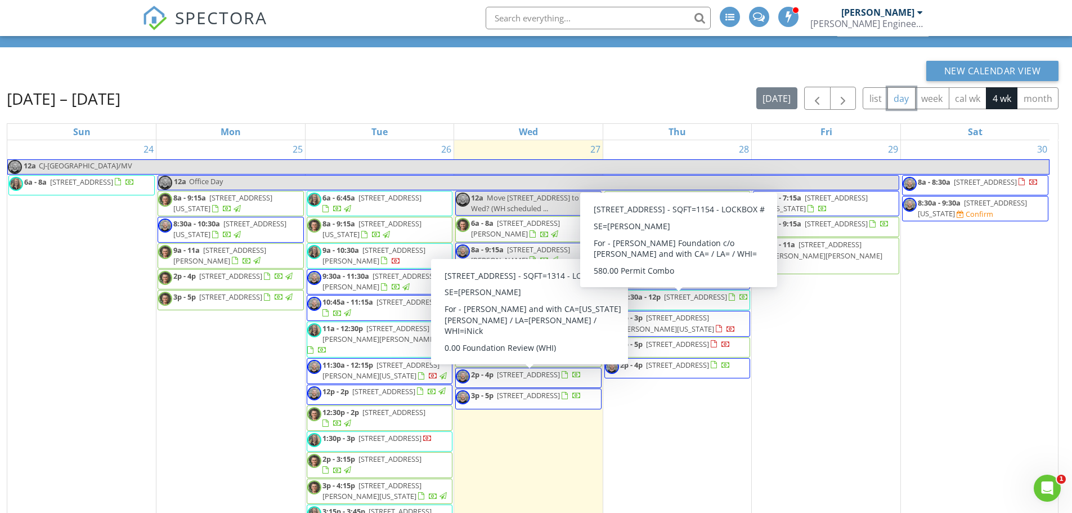
click at [898, 94] on button "day" at bounding box center [901, 98] width 28 height 22
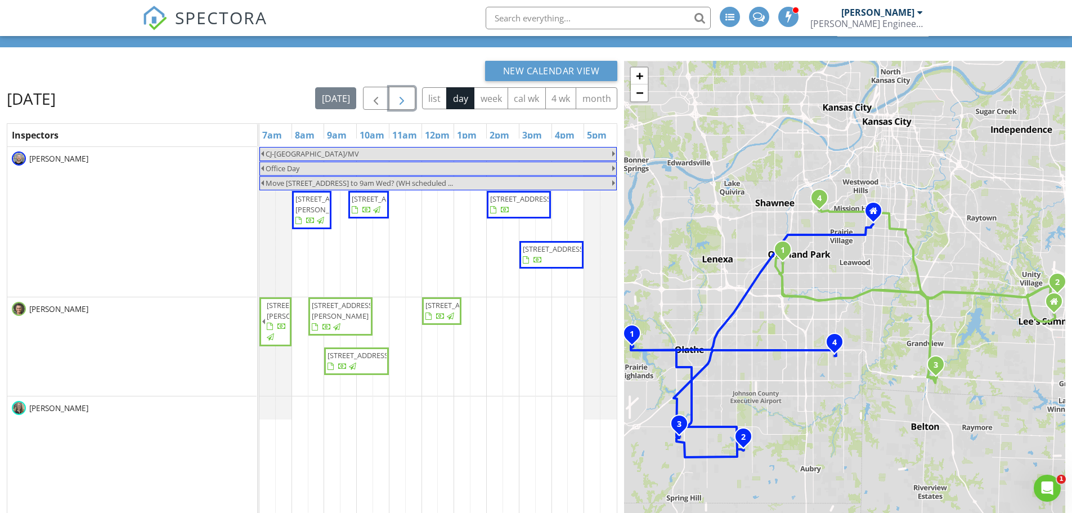
click at [396, 100] on span "button" at bounding box center [402, 99] width 14 height 14
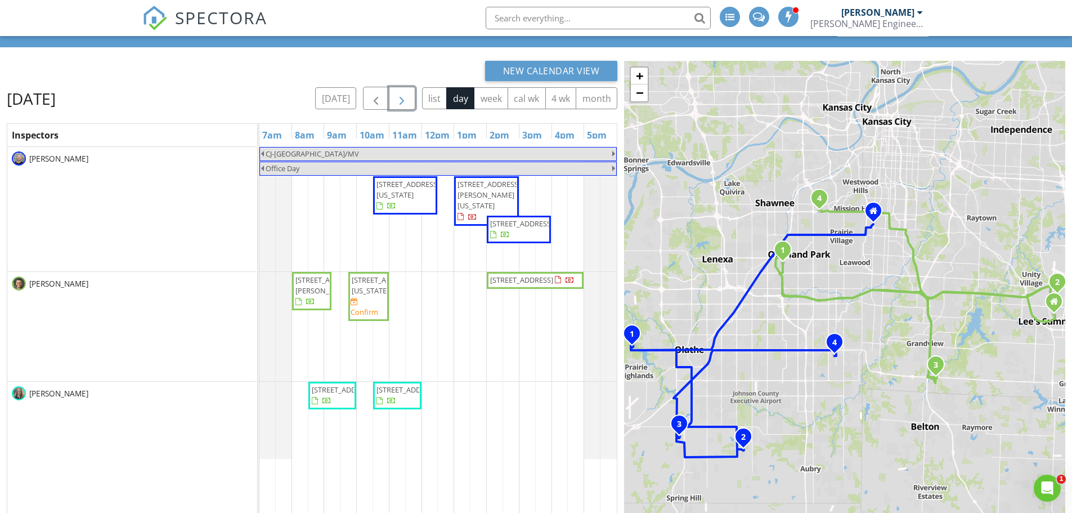
click at [396, 100] on span "button" at bounding box center [402, 99] width 14 height 14
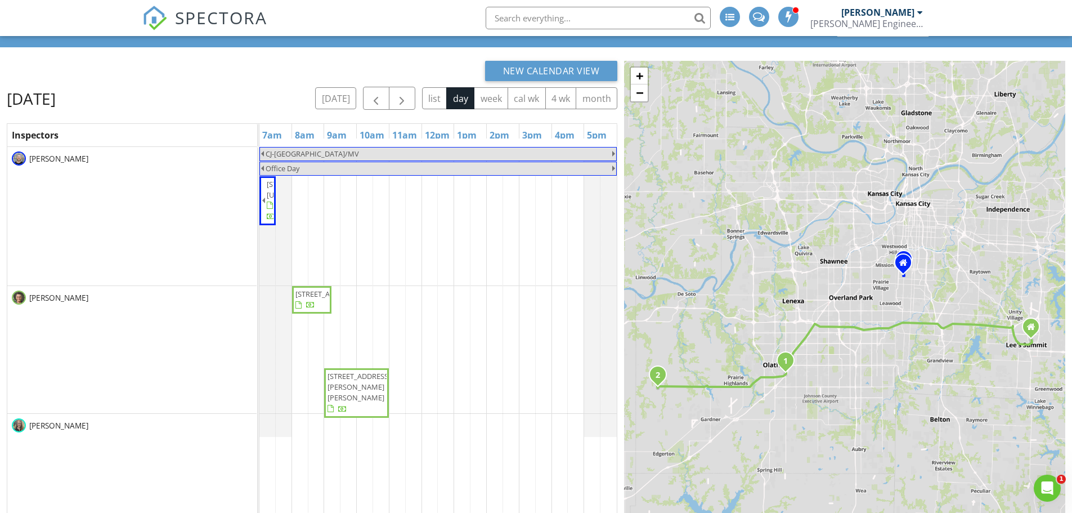
click at [789, 361] on span "1" at bounding box center [785, 360] width 25 height 25
click at [780, 339] on div "[STREET_ADDRESS]" at bounding box center [786, 333] width 162 height 25
click at [775, 333] on div "[STREET_ADDRESS]" at bounding box center [786, 334] width 140 height 10
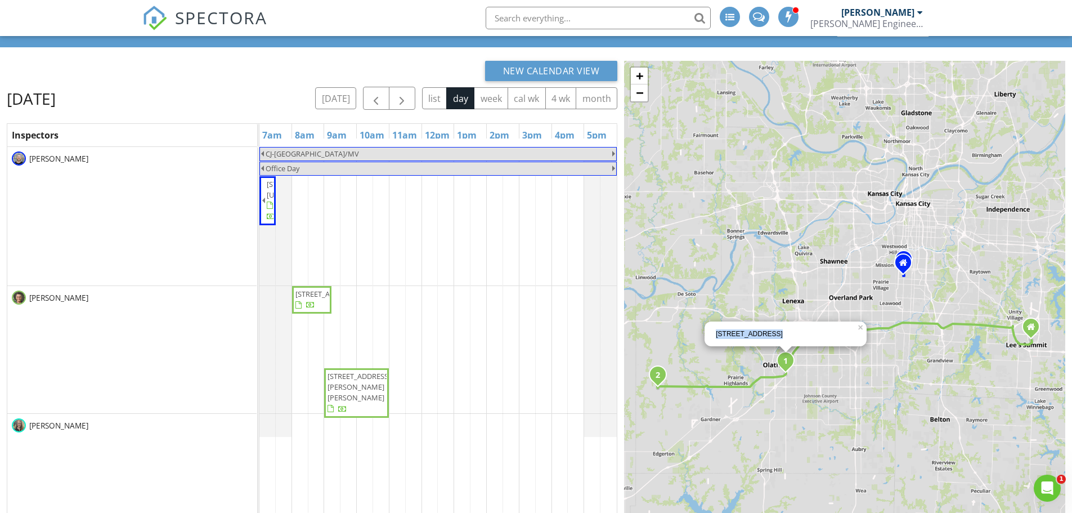
click at [775, 333] on div "[STREET_ADDRESS]" at bounding box center [786, 334] width 140 height 10
copy div "[STREET_ADDRESS]"
click at [656, 374] on icon "2" at bounding box center [658, 375] width 5 height 8
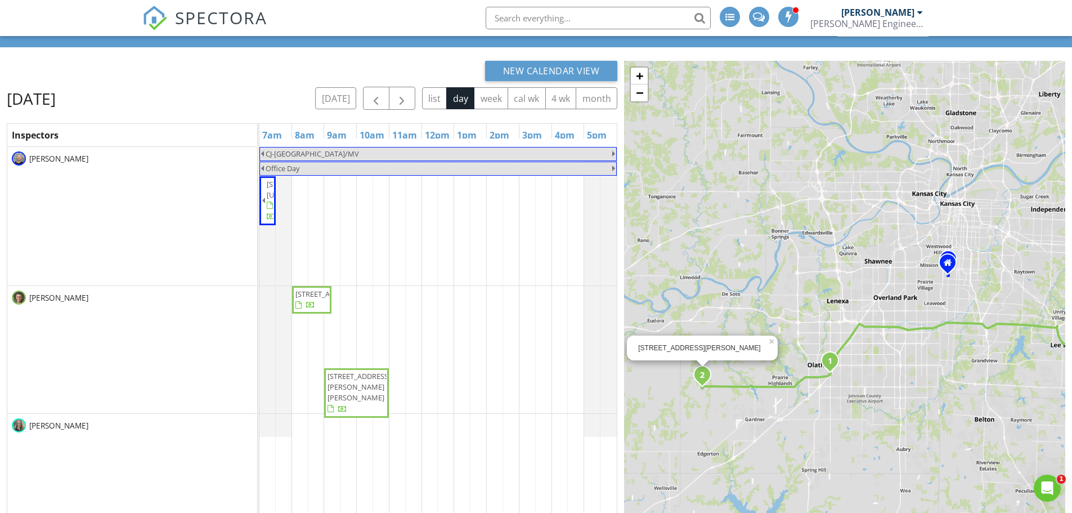
click at [671, 348] on div "[STREET_ADDRESS][PERSON_NAME]" at bounding box center [702, 348] width 128 height 10
copy div "[STREET_ADDRESS][PERSON_NAME]"
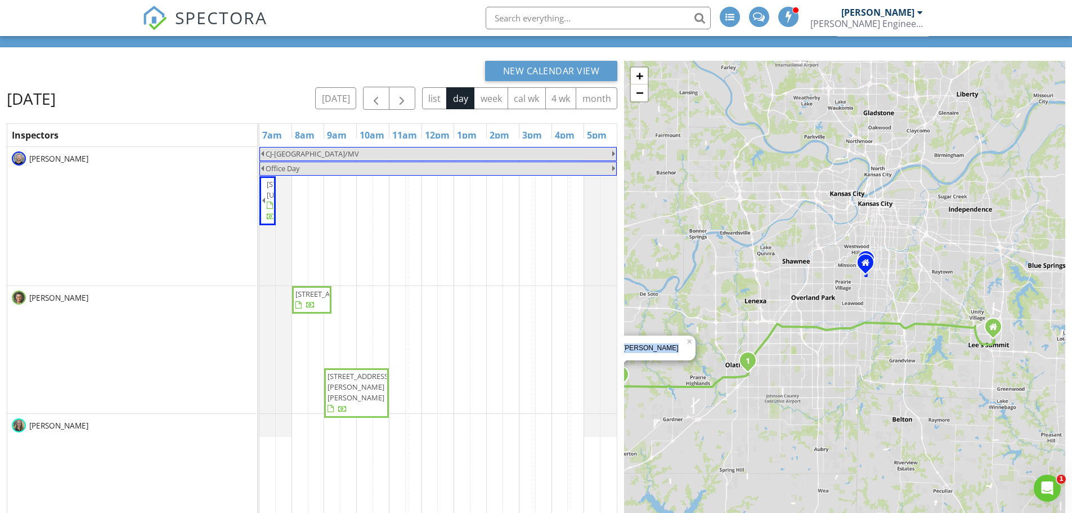
drag, startPoint x: 979, startPoint y: 362, endPoint x: 894, endPoint y: 362, distance: 85.5
click at [894, 362] on div "1 2 1 [STREET_ADDRESS][PERSON_NAME] × + − I 470; US 50, I 435; US [GEOGRAPHIC_D…" at bounding box center [844, 330] width 441 height 539
click at [991, 324] on icon at bounding box center [991, 326] width 8 height 9
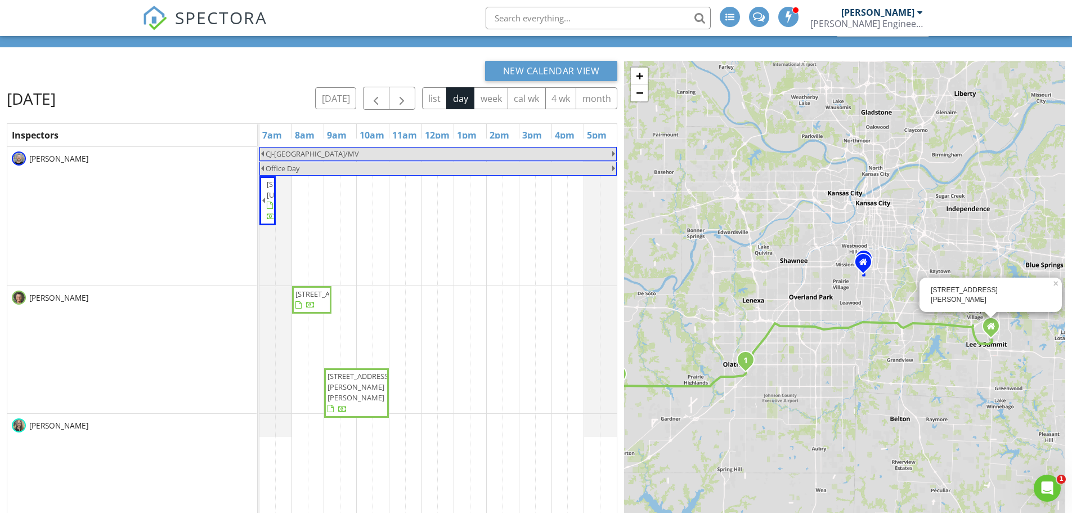
click at [966, 303] on div "[STREET_ADDRESS][PERSON_NAME]" at bounding box center [991, 294] width 120 height 19
click at [967, 298] on div "[STREET_ADDRESS][PERSON_NAME]" at bounding box center [991, 294] width 120 height 19
copy div "[STREET_ADDRESS][PERSON_NAME]"
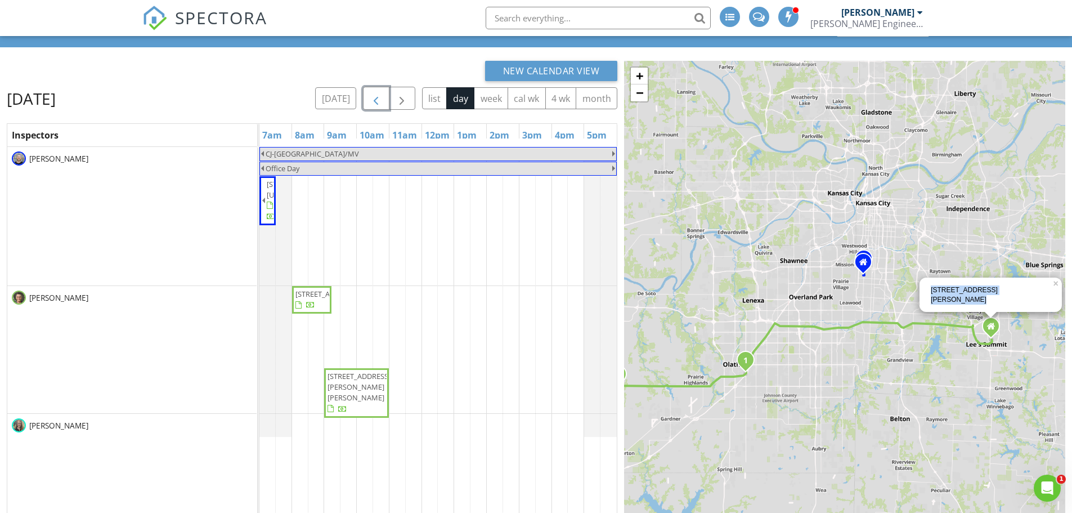
click at [382, 101] on span "button" at bounding box center [376, 99] width 14 height 14
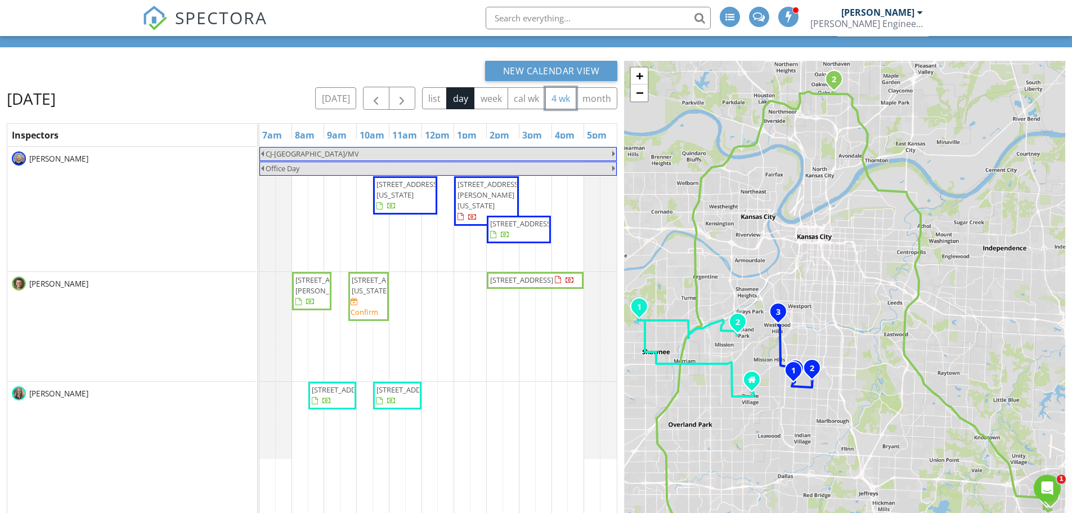
click at [559, 97] on button "4 wk" at bounding box center [561, 98] width 32 height 22
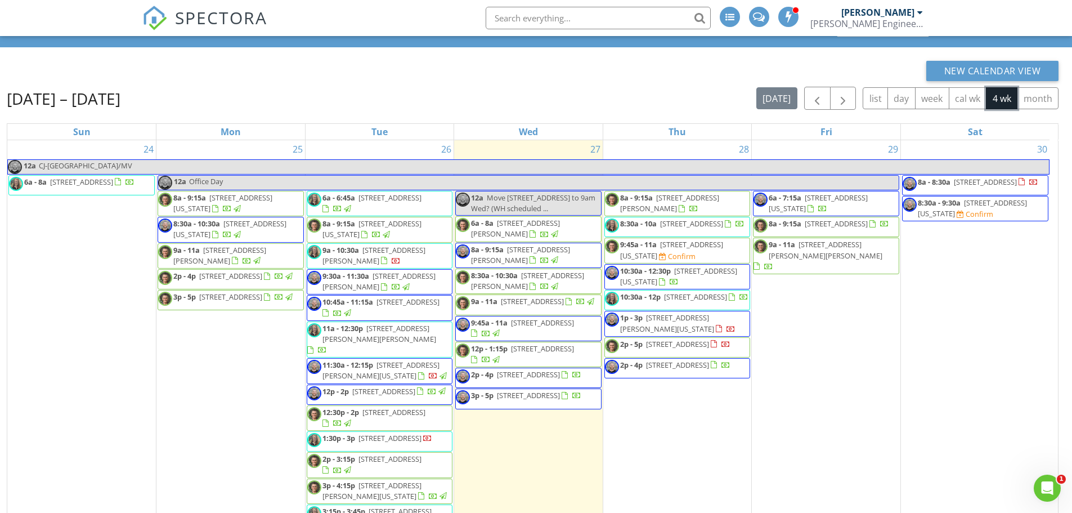
click at [808, 149] on div "29 6a - 7:15a [STREET_ADDRESS][US_STATE] 8a - 9:15a [STREET_ADDRESS] 9a - 11a […" at bounding box center [826, 335] width 149 height 391
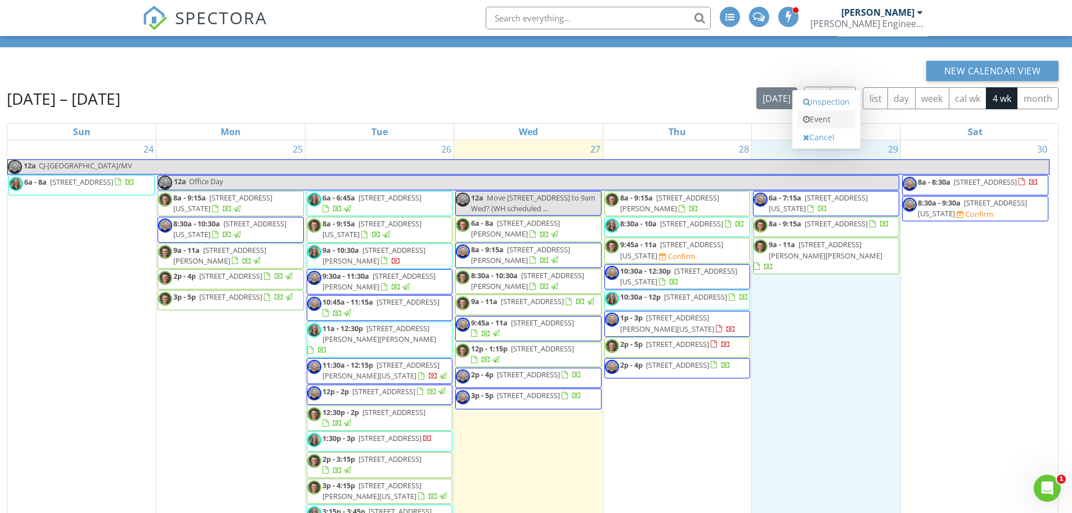
click at [820, 120] on link "Event" at bounding box center [826, 119] width 58 height 18
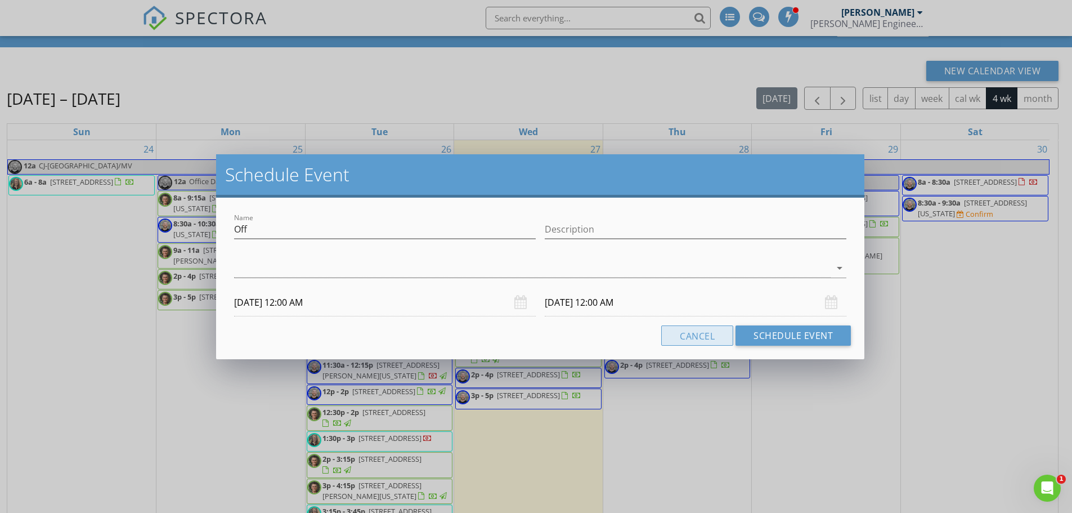
click at [697, 340] on button "Cancel" at bounding box center [697, 335] width 72 height 20
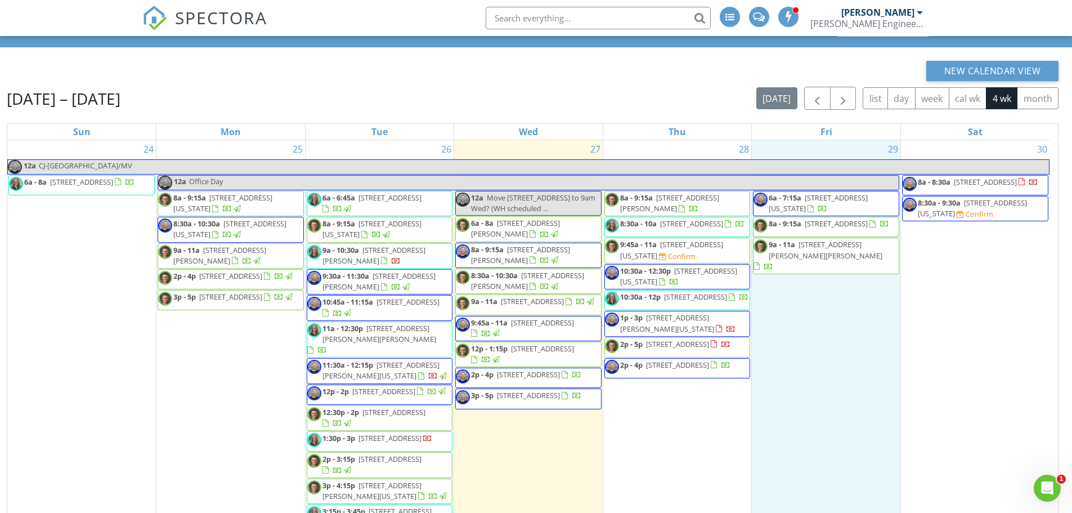
click at [801, 145] on div "29 6a - 7:15a [STREET_ADDRESS][US_STATE] 8a - 9:15a [STREET_ADDRESS] 9a - 11a […" at bounding box center [826, 335] width 149 height 391
click at [822, 112] on link "Event" at bounding box center [826, 115] width 58 height 18
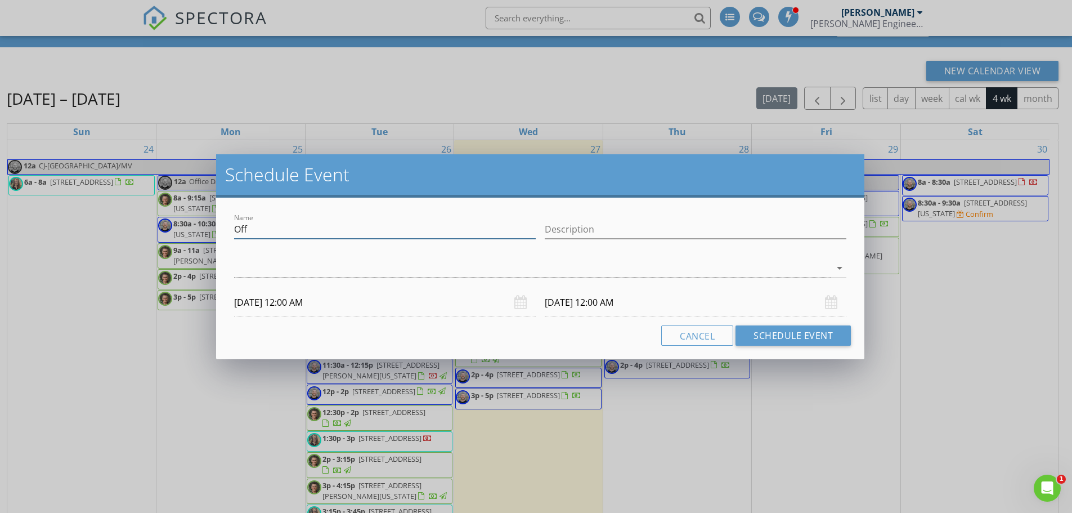
click at [339, 234] on input "Off" at bounding box center [385, 229] width 302 height 19
paste input "[STREET_ADDRESS]"
type input "Golden: [STREET_ADDRESS]"
click at [277, 268] on div at bounding box center [532, 268] width 596 height 19
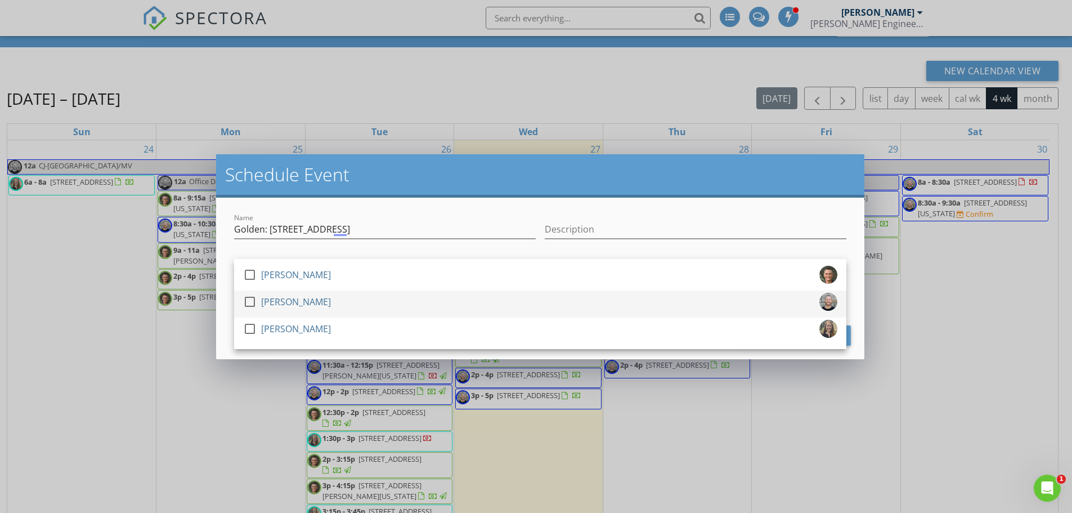
click at [252, 298] on div at bounding box center [249, 301] width 19 height 19
click at [231, 293] on div "[DATE] 12:00 AM" at bounding box center [385, 303] width 311 height 28
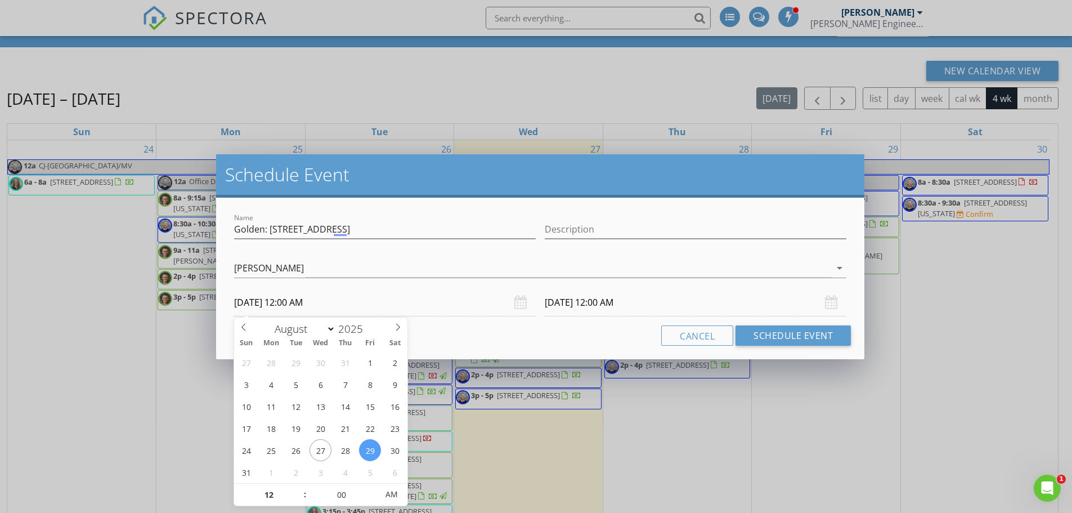
click at [298, 306] on input "[DATE] 12:00 AM" at bounding box center [385, 303] width 302 height 28
type input "01"
type input "[DATE] 1:00 AM"
click at [300, 488] on span at bounding box center [299, 488] width 8 height 11
type input "02"
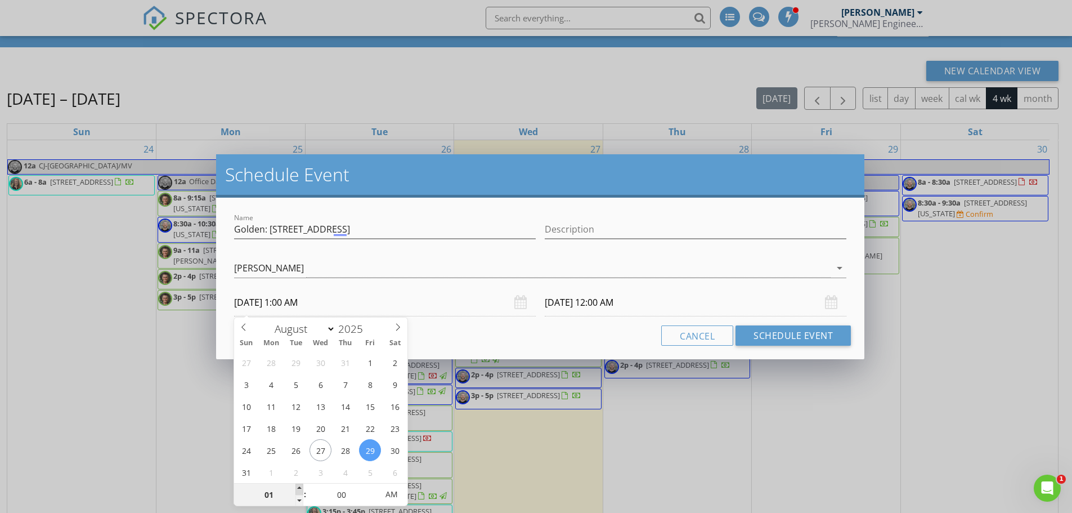
type input "[DATE] 2:00 AM"
click at [300, 488] on span at bounding box center [299, 488] width 8 height 11
type input "03"
type input "[DATE] 3:00 AM"
click at [300, 488] on span at bounding box center [299, 488] width 8 height 11
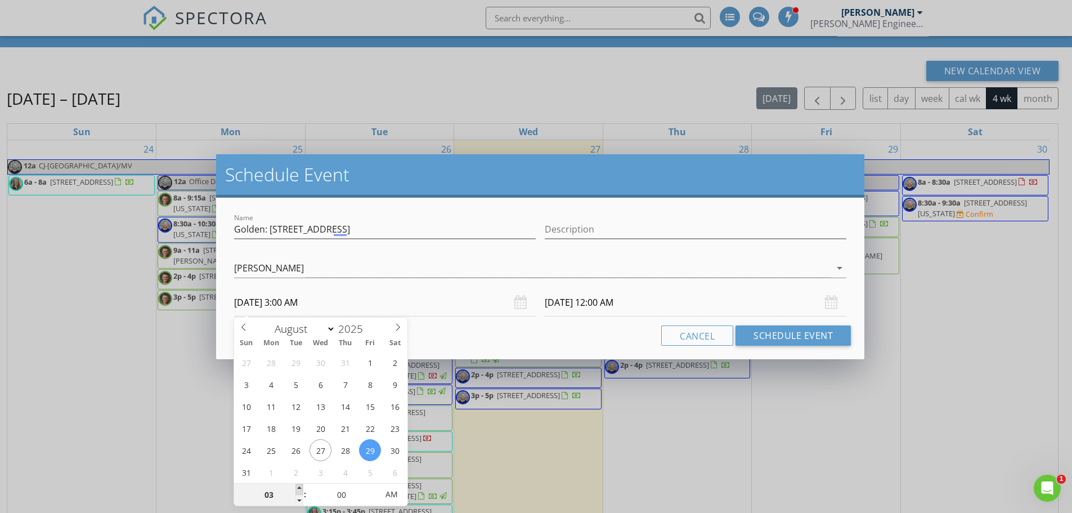
type input "04"
type input "[DATE] 4:00 AM"
click at [300, 488] on span at bounding box center [299, 488] width 8 height 11
type input "05"
type input "[DATE] 5:00 AM"
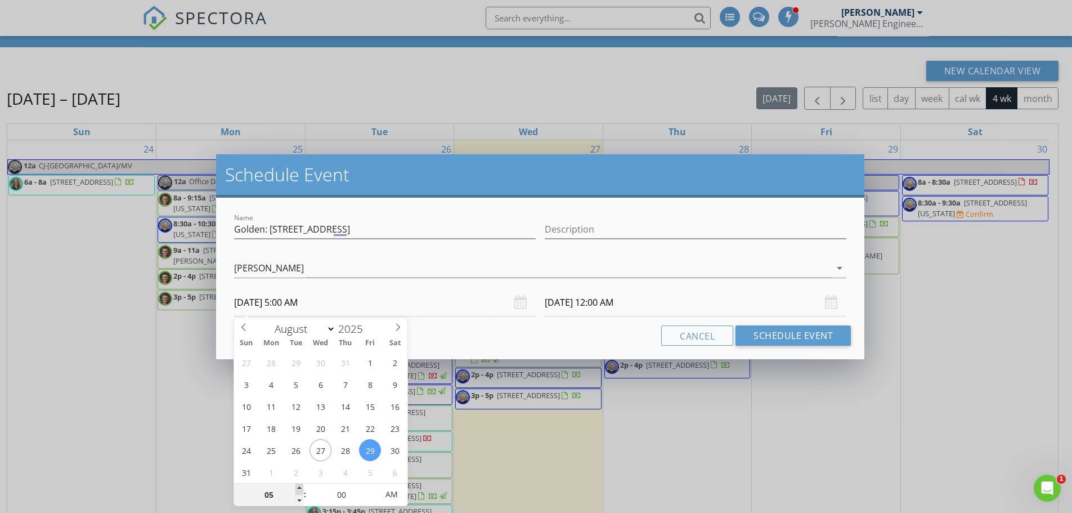
click at [300, 488] on span at bounding box center [299, 488] width 8 height 11
type input "06"
type input "[DATE] 6:00 AM"
click at [300, 488] on span at bounding box center [299, 488] width 8 height 11
type input "07"
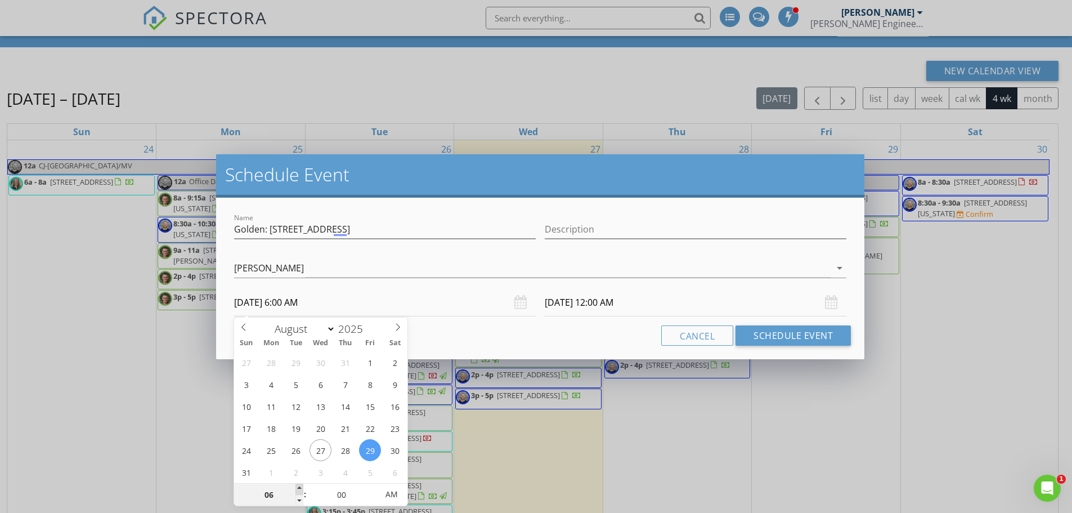
type input "[DATE] 7:00 AM"
click at [300, 488] on span at bounding box center [299, 488] width 8 height 11
type input "08"
type input "[DATE] 8:00 AM"
click at [300, 488] on span at bounding box center [299, 488] width 8 height 11
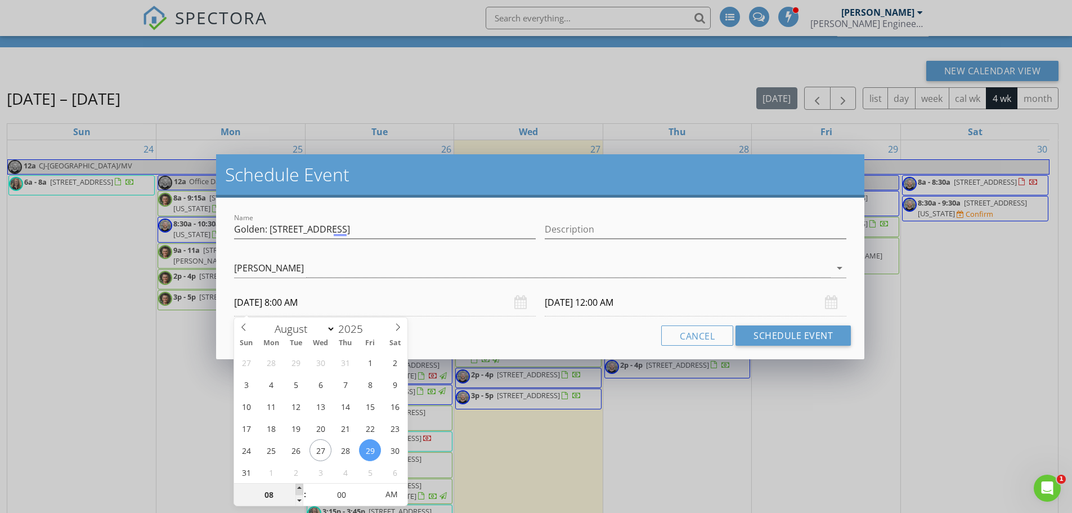
type input "09"
type input "[DATE] 9:00 AM"
click at [300, 488] on span at bounding box center [299, 488] width 8 height 11
click at [565, 303] on input "[DATE] 9:00 AM" at bounding box center [696, 303] width 302 height 28
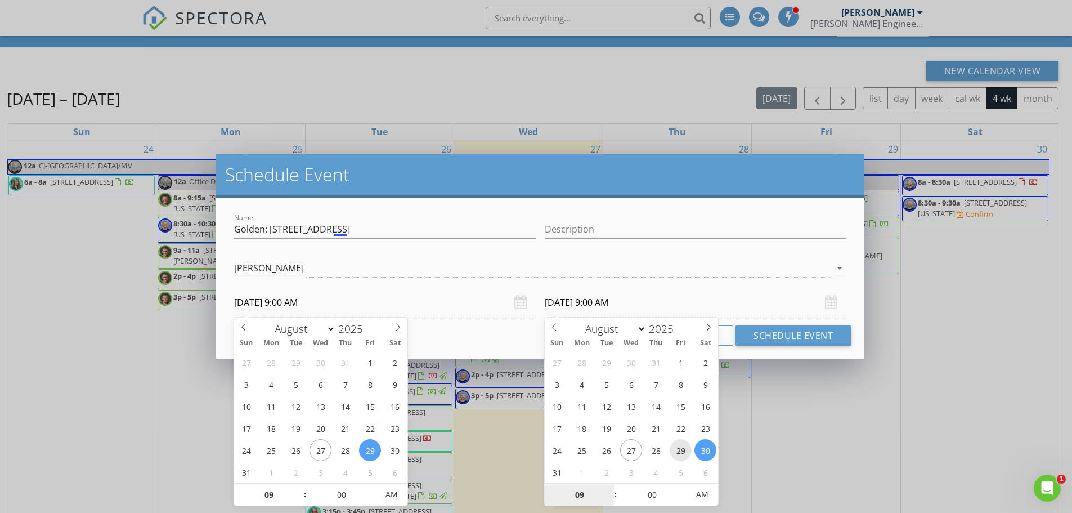
type input "[DATE] 9:00 AM"
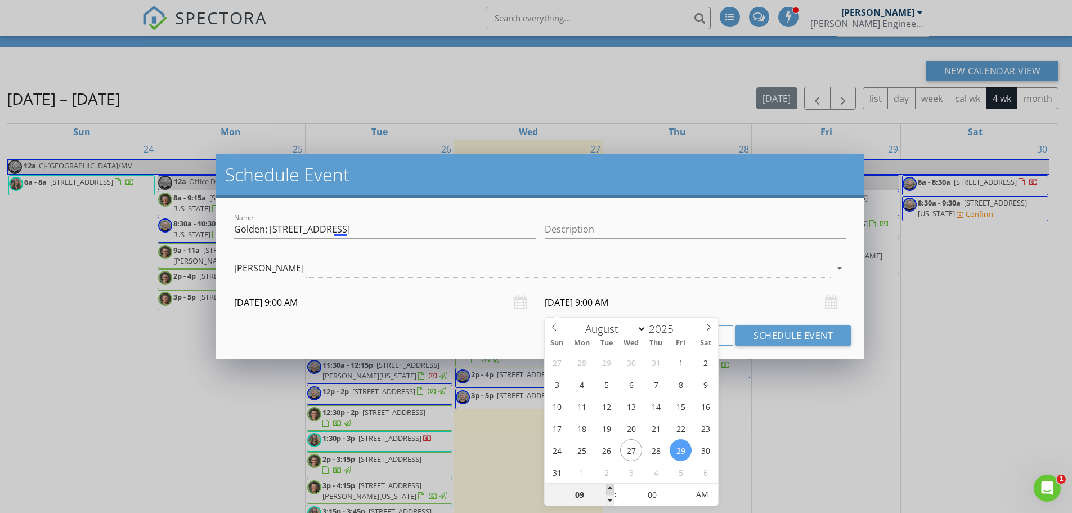
type input "10"
type input "[DATE] 10:00 AM"
click at [610, 486] on span at bounding box center [610, 488] width 8 height 11
type input "11"
type input "[DATE] 11:00 AM"
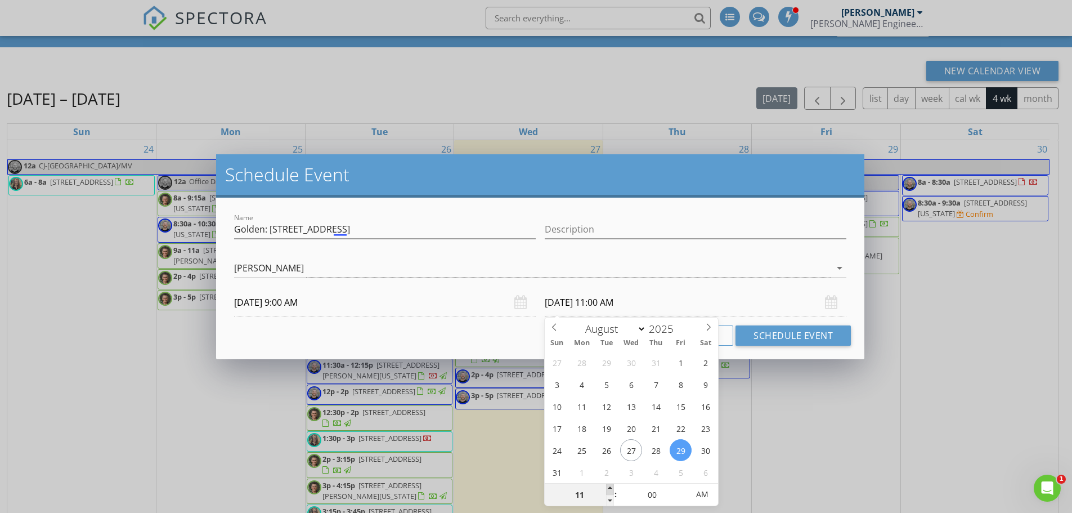
click at [610, 486] on span at bounding box center [610, 488] width 8 height 11
click at [756, 334] on button "Schedule Event" at bounding box center [792, 335] width 115 height 20
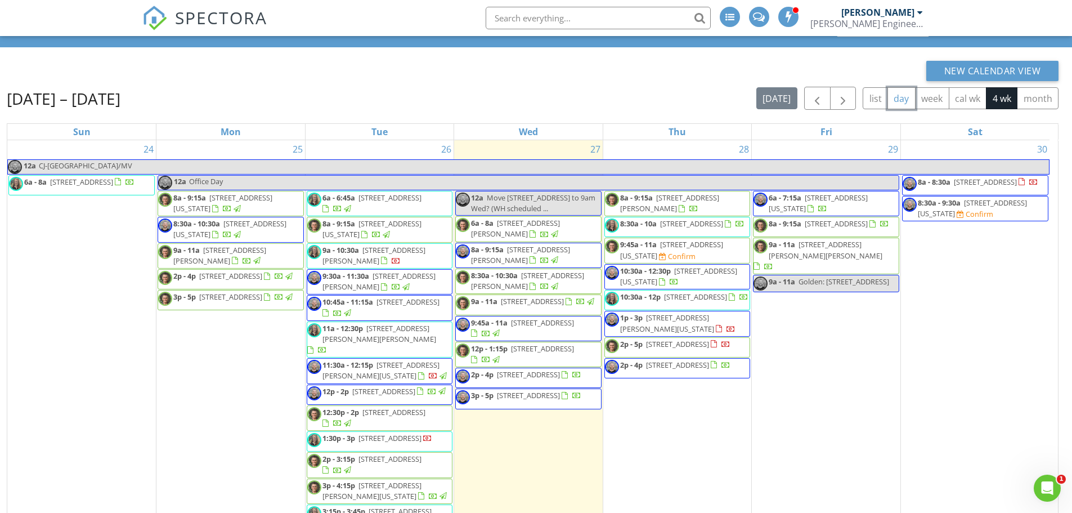
click at [903, 97] on button "day" at bounding box center [901, 98] width 28 height 22
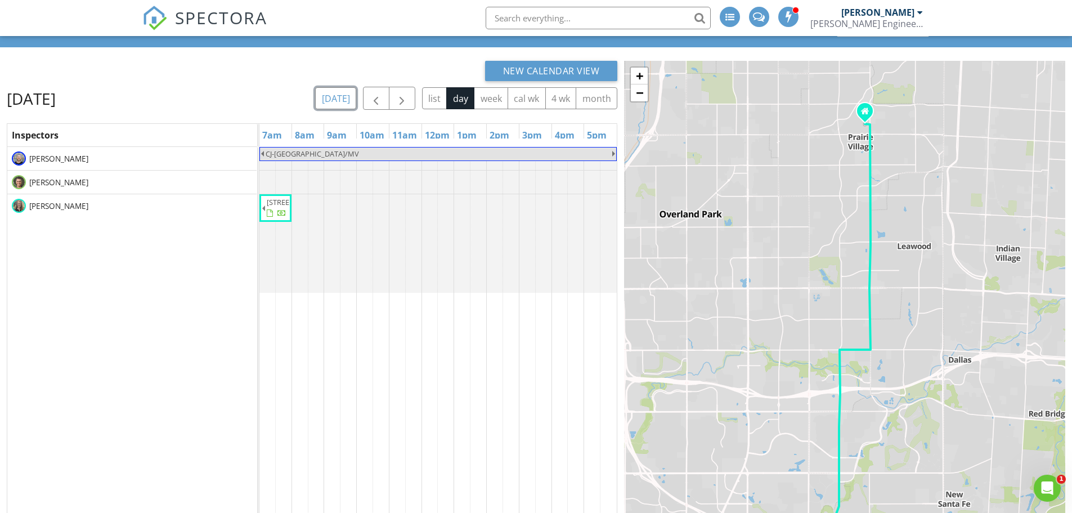
click at [331, 94] on button "[DATE]" at bounding box center [335, 98] width 41 height 22
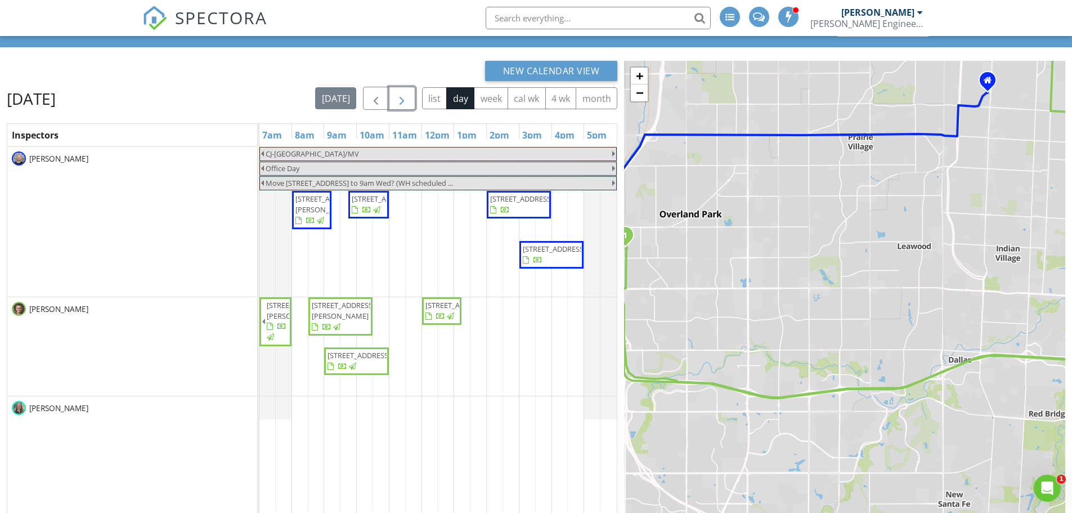
click at [403, 100] on span "button" at bounding box center [402, 99] width 14 height 14
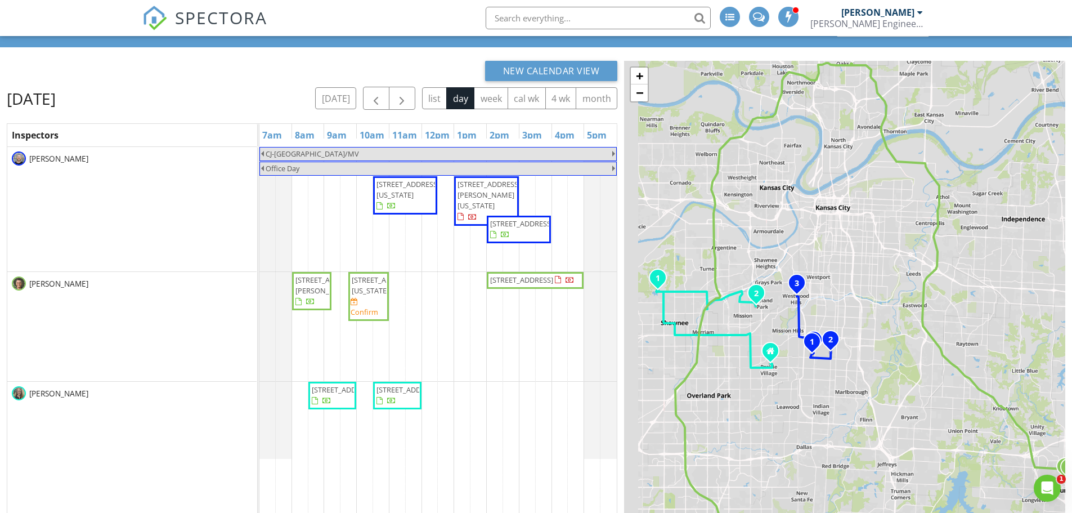
drag, startPoint x: 872, startPoint y: 340, endPoint x: 932, endPoint y: 245, distance: 112.4
click at [931, 247] on div "1 2 3 1 2 3 1 2 + − [GEOGRAPHIC_DATA], [GEOGRAPHIC_DATA], [GEOGRAPHIC_DATA], [P…" at bounding box center [844, 330] width 441 height 539
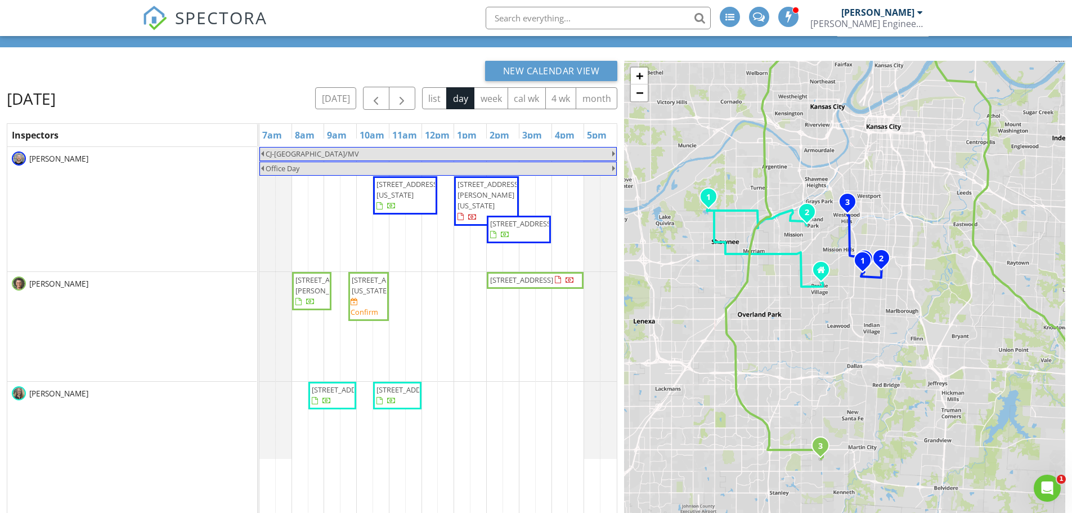
click at [936, 234] on div "1 2 3 1 2 3 1 2 + − [GEOGRAPHIC_DATA], [GEOGRAPHIC_DATA], [GEOGRAPHIC_DATA], [P…" at bounding box center [844, 330] width 441 height 539
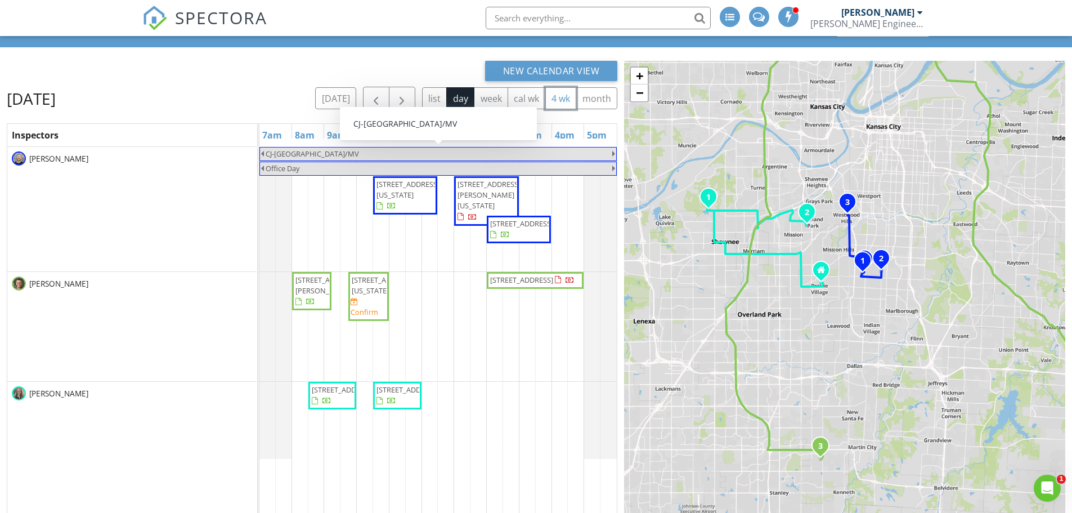
click at [563, 96] on button "4 wk" at bounding box center [561, 98] width 32 height 22
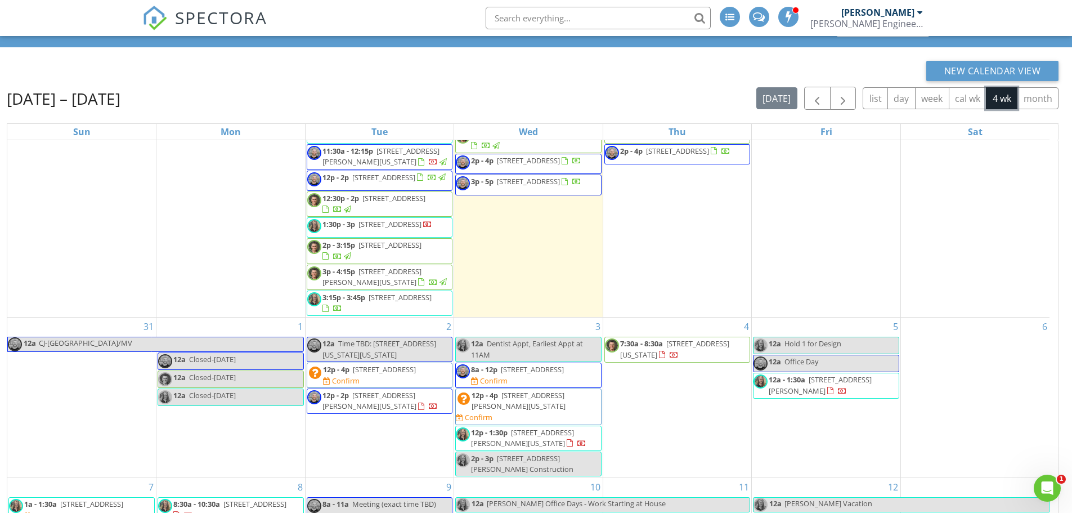
scroll to position [225, 0]
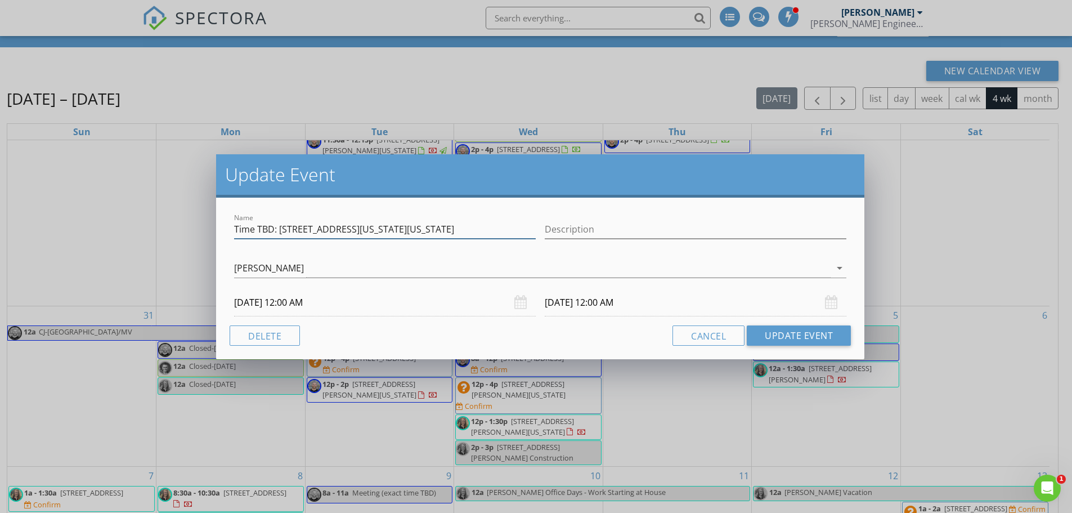
click at [275, 227] on input "Time TBD: [STREET_ADDRESS][US_STATE][US_STATE]" at bounding box center [385, 229] width 302 height 19
click at [259, 227] on input "Time TBD: [STREET_ADDRESS][US_STATE][US_STATE]" at bounding box center [385, 229] width 302 height 19
type input "9am offered: [STREET_ADDRESS][US_STATE][US_STATE]"
click at [294, 306] on input "[DATE] 12:00 AM" at bounding box center [385, 303] width 302 height 28
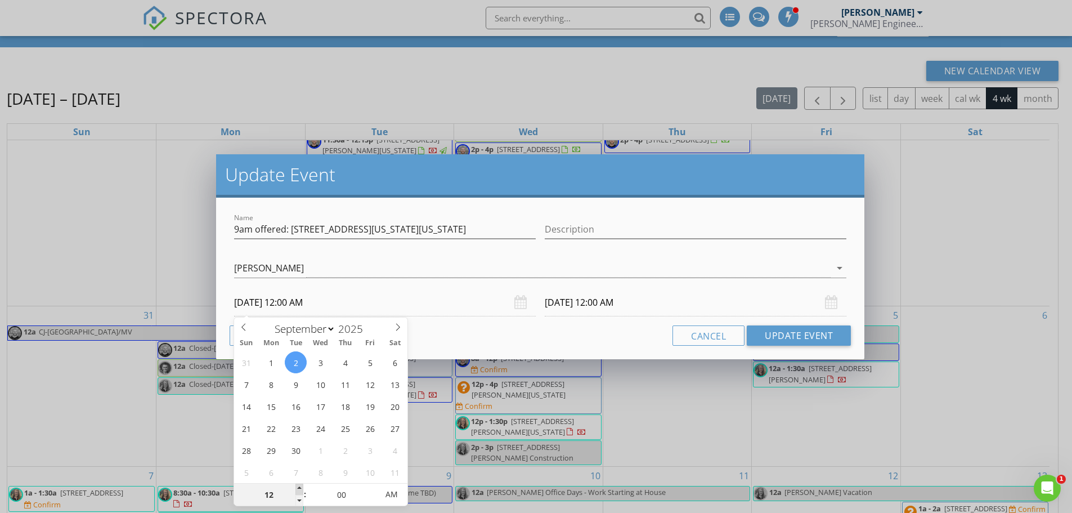
type input "01"
type input "[DATE] 1:00 AM"
click at [298, 489] on span at bounding box center [299, 488] width 8 height 11
type input "02"
type input "[DATE] 2:00 AM"
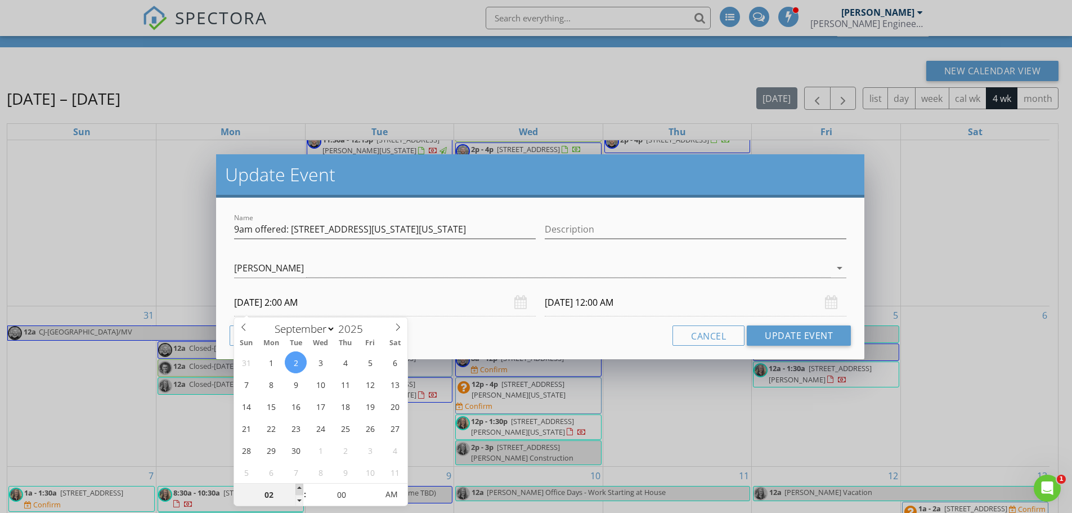
click at [298, 489] on span at bounding box center [299, 488] width 8 height 11
type input "03"
type input "[DATE] 3:00 AM"
click at [298, 489] on span at bounding box center [299, 488] width 8 height 11
type input "03"
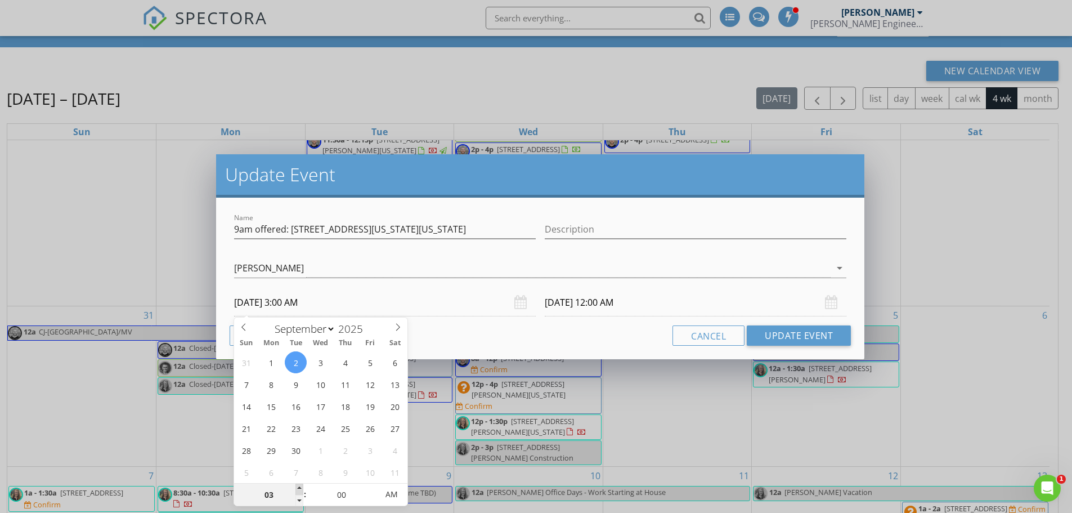
type input "[DATE] 3:00 AM"
type input "04"
type input "[DATE] 4:00 AM"
click at [298, 489] on span at bounding box center [299, 488] width 8 height 11
type input "05"
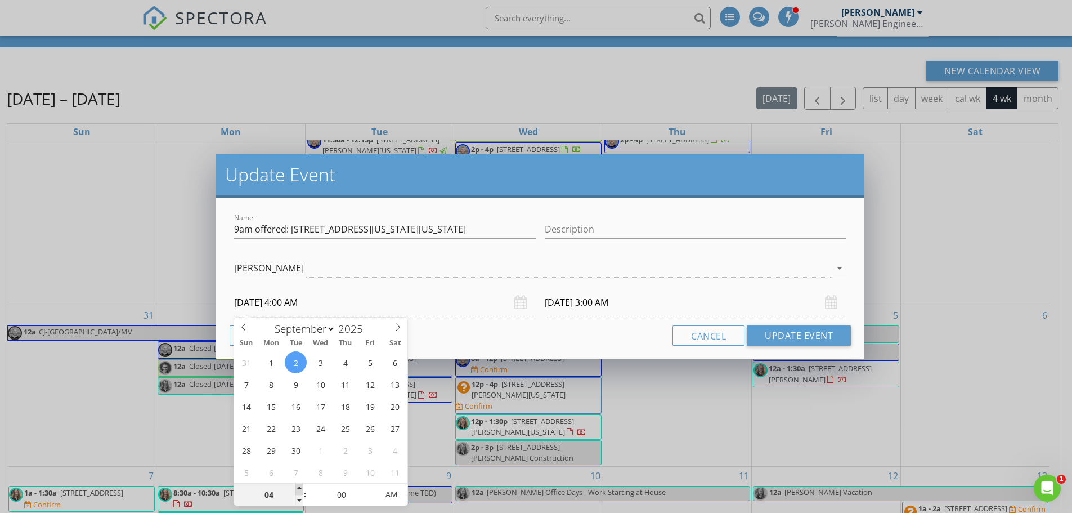
type input "[DATE] 5:00 AM"
click at [298, 489] on span at bounding box center [299, 488] width 8 height 11
type input "06"
type input "[DATE] 6:00 AM"
click at [298, 489] on span at bounding box center [299, 488] width 8 height 11
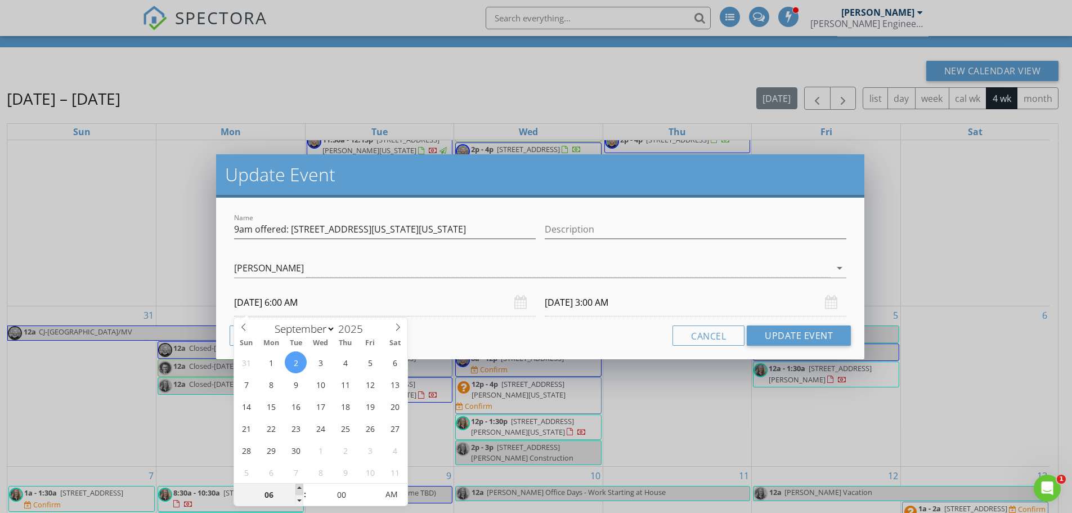
type input "07"
type input "[DATE] 7:00 AM"
click at [298, 489] on span at bounding box center [299, 488] width 8 height 11
type input "08"
type input "[DATE] 8:00 AM"
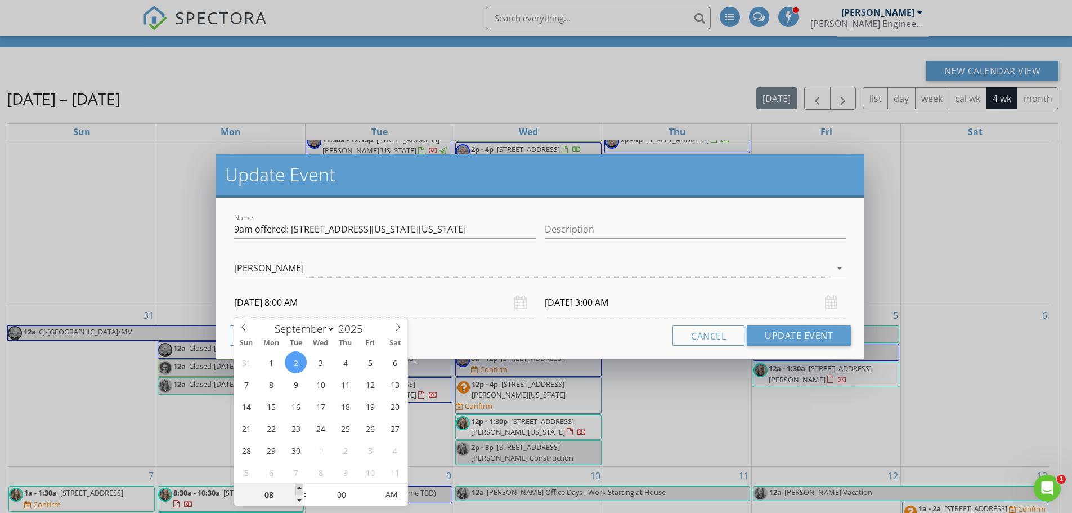
click at [298, 489] on span at bounding box center [299, 488] width 8 height 11
type input "09"
type input "[DATE] 9:00 AM"
click at [298, 489] on span at bounding box center [299, 488] width 8 height 11
type input "09"
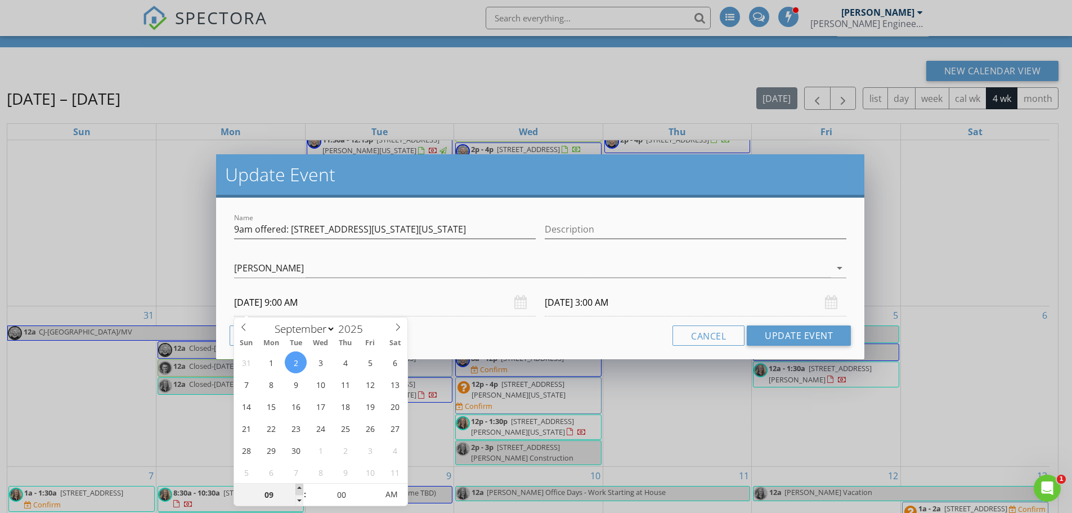
type input "[DATE] 9:00 AM"
click at [562, 305] on input "[DATE] 9:00 AM" at bounding box center [696, 303] width 302 height 28
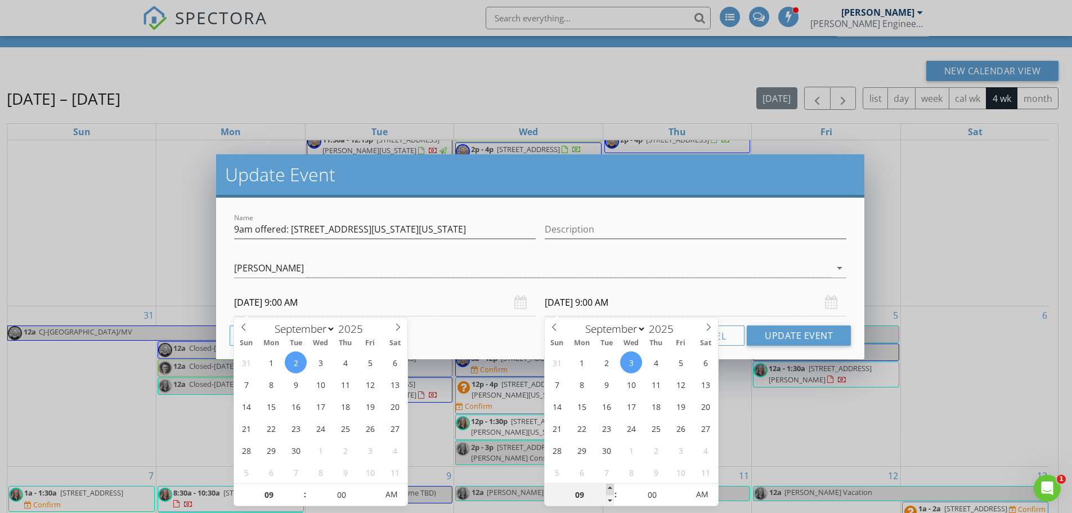
type input "10"
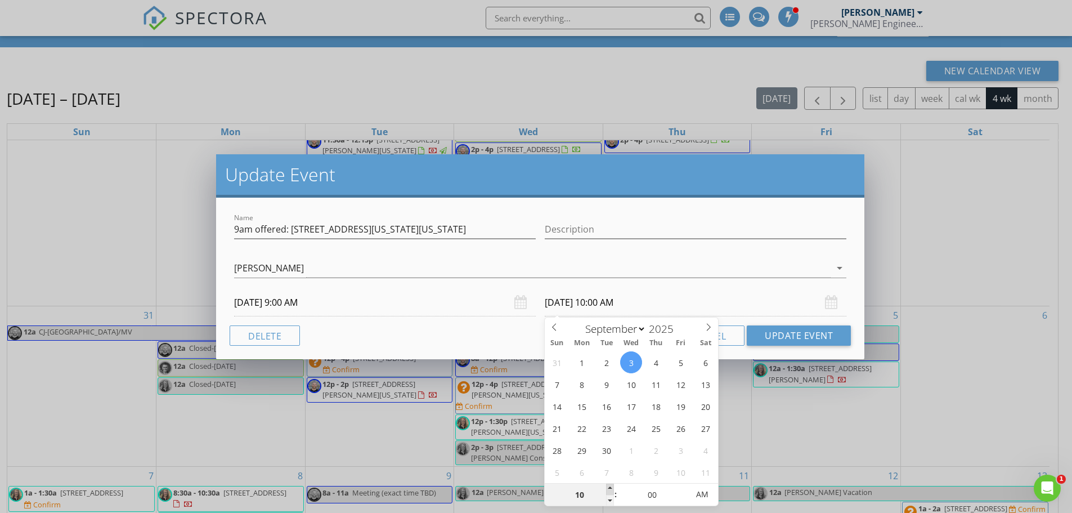
click at [610, 491] on span at bounding box center [610, 488] width 8 height 11
type input "[DATE] 10:00 AM"
click at [790, 331] on button "Update Event" at bounding box center [799, 335] width 104 height 20
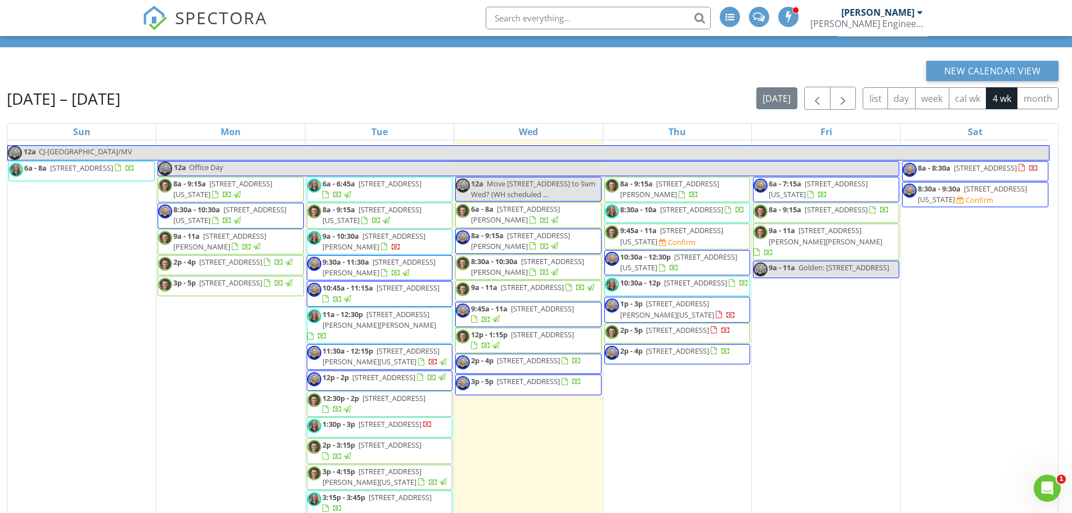
scroll to position [0, 0]
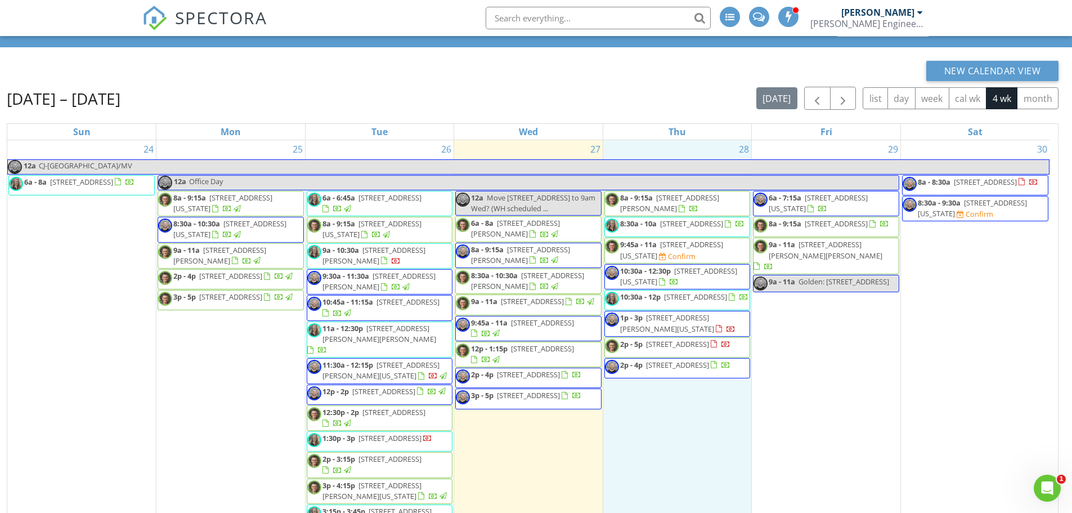
click at [667, 151] on div "28 8a - 9:15a [STREET_ADDRESS][PERSON_NAME] 8:30a - 10a [STREET_ADDRESS] 9:45a …" at bounding box center [677, 335] width 149 height 391
click at [681, 119] on link "Event" at bounding box center [677, 121] width 58 height 18
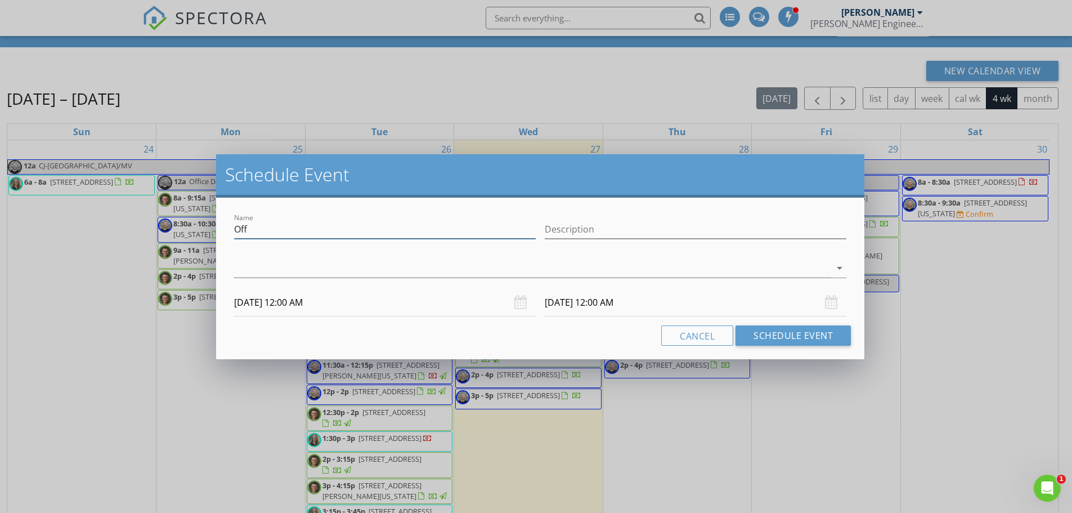
click at [308, 234] on input "Off" at bounding box center [385, 229] width 302 height 19
click at [677, 338] on button "Cancel" at bounding box center [697, 335] width 72 height 20
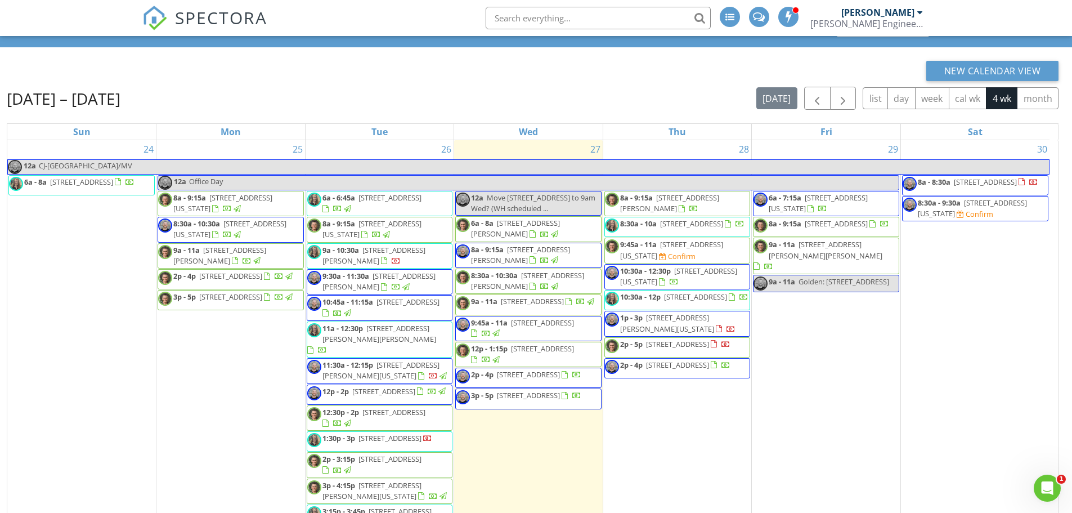
click at [668, 150] on div "28 8a - 9:15a [STREET_ADDRESS][PERSON_NAME] 8:30a - 10a [STREET_ADDRESS] 9:45a …" at bounding box center [677, 335] width 149 height 391
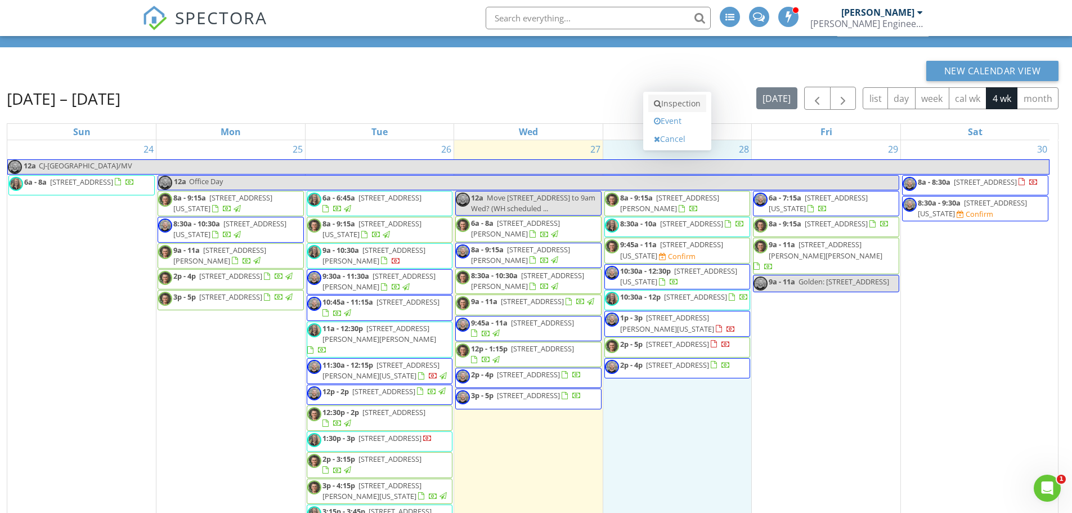
click at [673, 100] on link "Inspection" at bounding box center [677, 104] width 58 height 18
